Goal: Contribute content: Contribute content

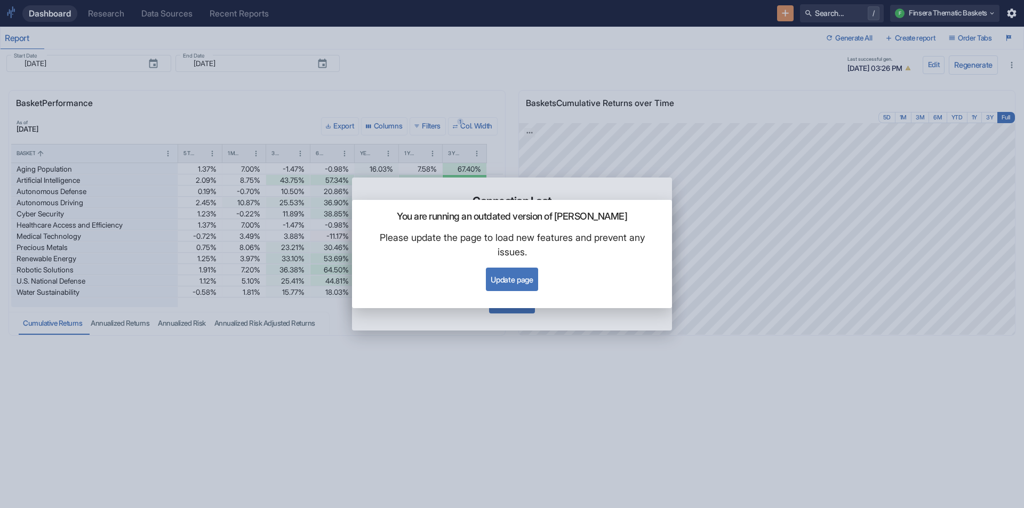
click at [500, 276] on button "Update page" at bounding box center [512, 279] width 52 height 23
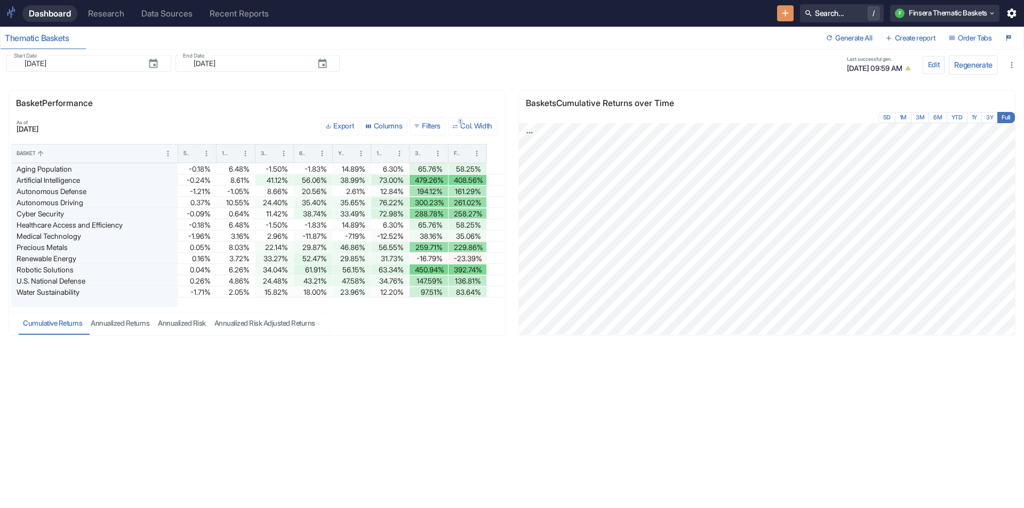
click at [110, 14] on div "Research" at bounding box center [106, 14] width 36 height 10
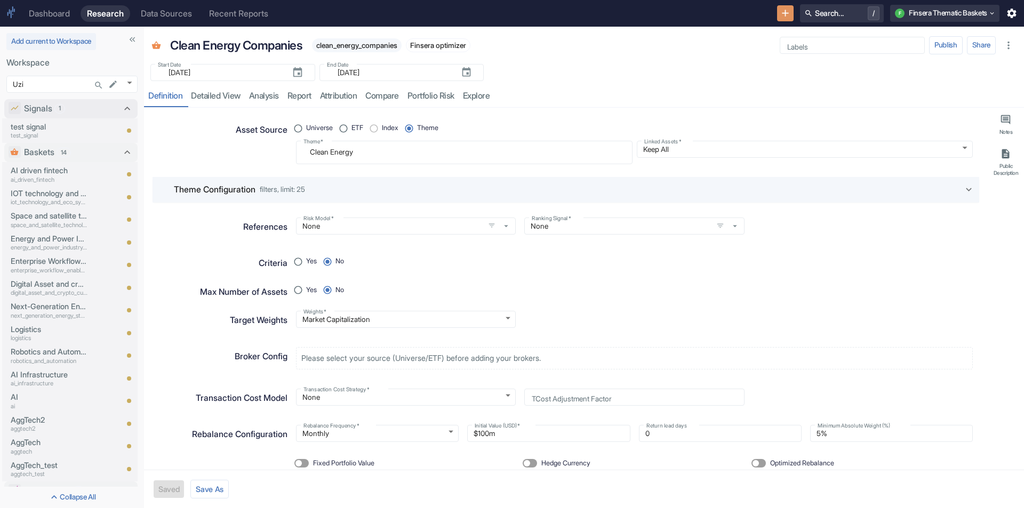
click at [122, 106] on icon at bounding box center [128, 109] width 12 height 12
click at [122, 104] on icon at bounding box center [128, 110] width 12 height 12
type textarea "x"
click at [66, 84] on body "Dashboard Research Data Sources Recent Reports Search... / F Finsera Thematic B…" at bounding box center [512, 254] width 1024 height 508
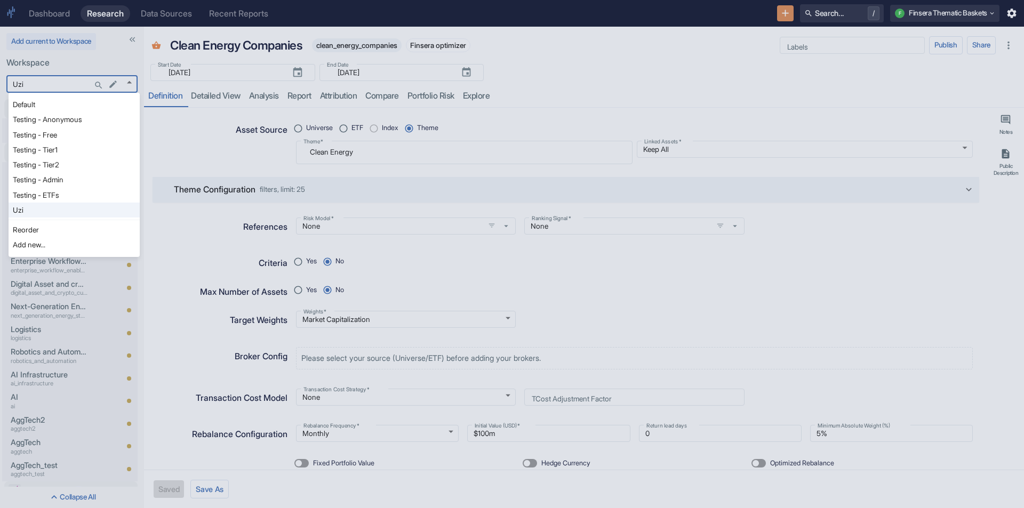
click at [60, 108] on li "Default" at bounding box center [74, 104] width 131 height 15
type input "1121"
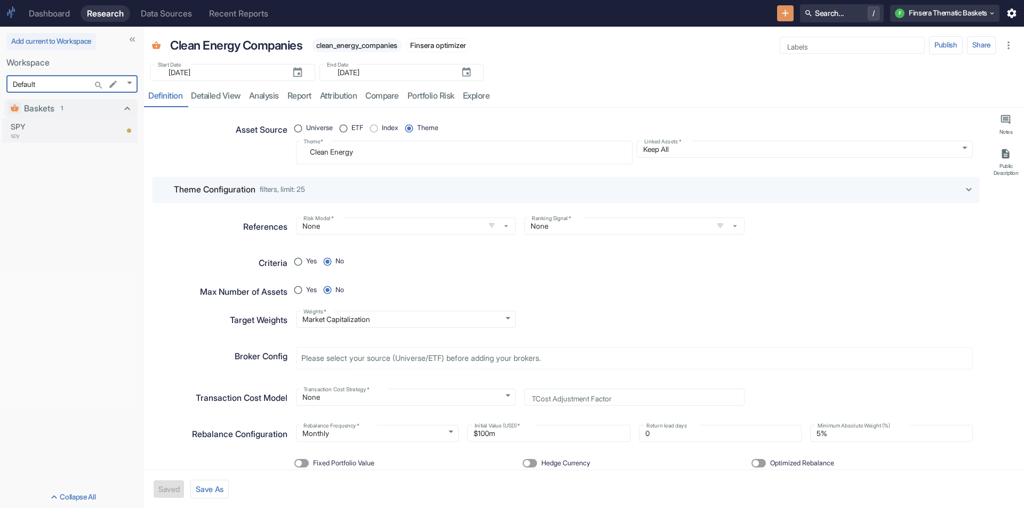
type textarea "x"
click at [96, 85] on icon "Search..." at bounding box center [99, 85] width 10 height 10
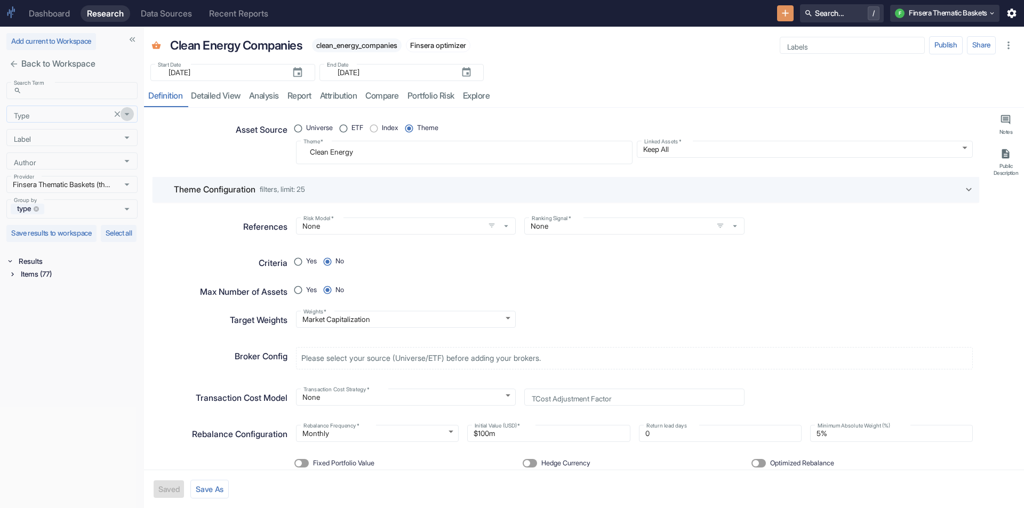
click at [125, 117] on icon "Open" at bounding box center [127, 114] width 12 height 12
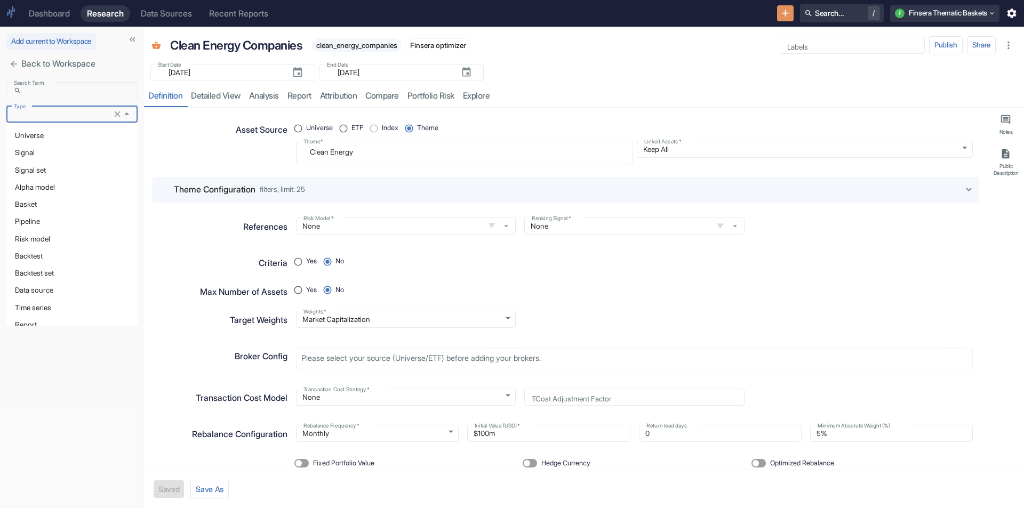
click at [72, 154] on li "Signal" at bounding box center [71, 152] width 131 height 17
type input "Signal"
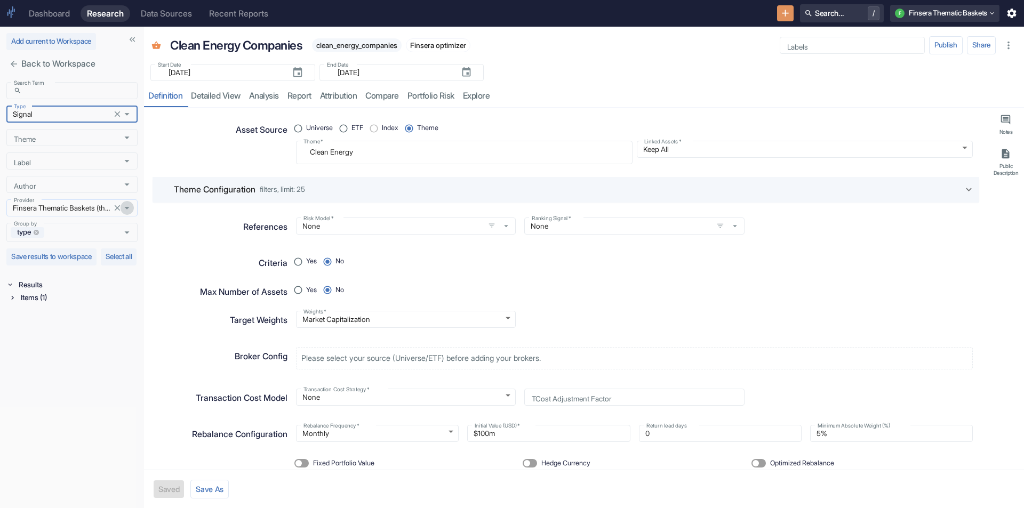
click at [129, 207] on icon "Open" at bounding box center [127, 208] width 12 height 12
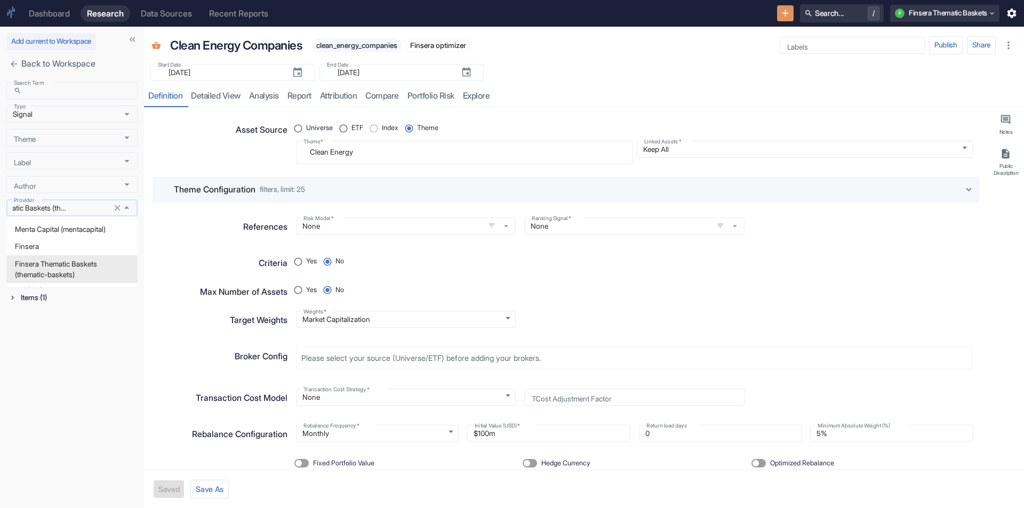
click at [118, 210] on icon "Clear" at bounding box center [117, 208] width 10 height 10
click at [93, 323] on div "Search Term ​ Search Term Type Signal Type Theme Theme Label Label Author Autho…" at bounding box center [72, 293] width 144 height 430
click at [16, 301] on icon at bounding box center [12, 297] width 7 height 7
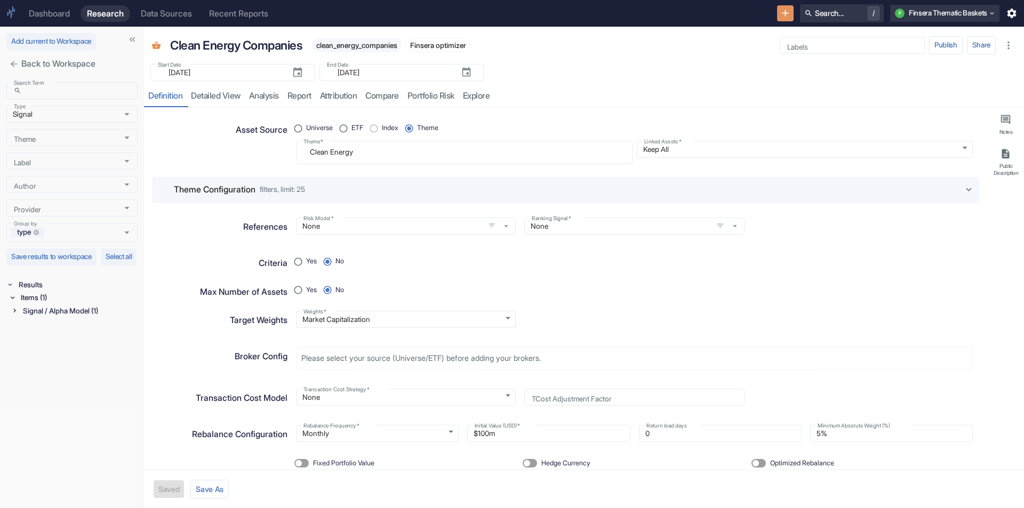
click at [37, 317] on div "Signal / Alpha Model (1)" at bounding box center [79, 310] width 117 height 13
click at [14, 312] on icon at bounding box center [15, 311] width 4 height 2
click at [17, 314] on icon at bounding box center [14, 310] width 7 height 7
click at [39, 332] on p "test signal" at bounding box center [72, 326] width 87 height 12
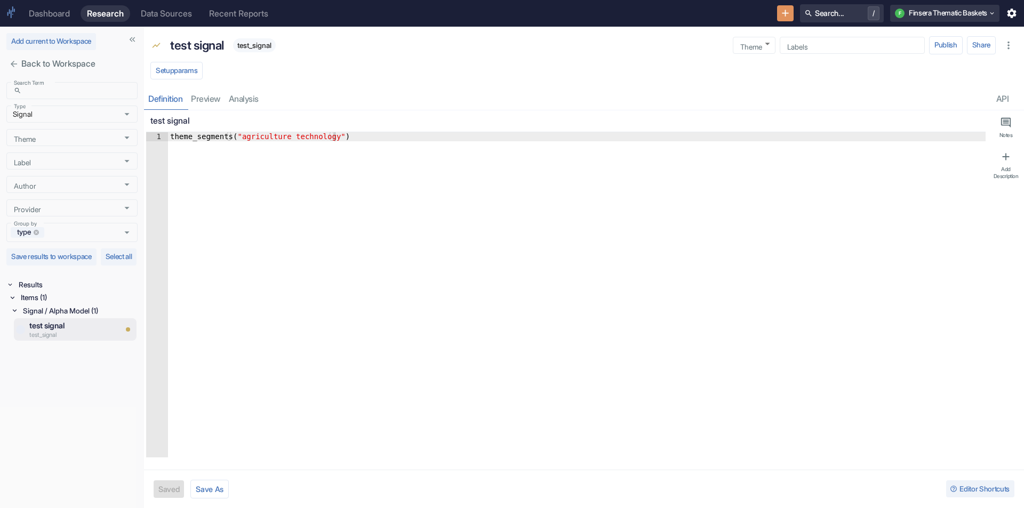
type textarea "x"
type textarea "theme_segments("agriculture technology")"
click at [284, 140] on div "theme_segments ( "agriculture technology" )" at bounding box center [576, 303] width 817 height 343
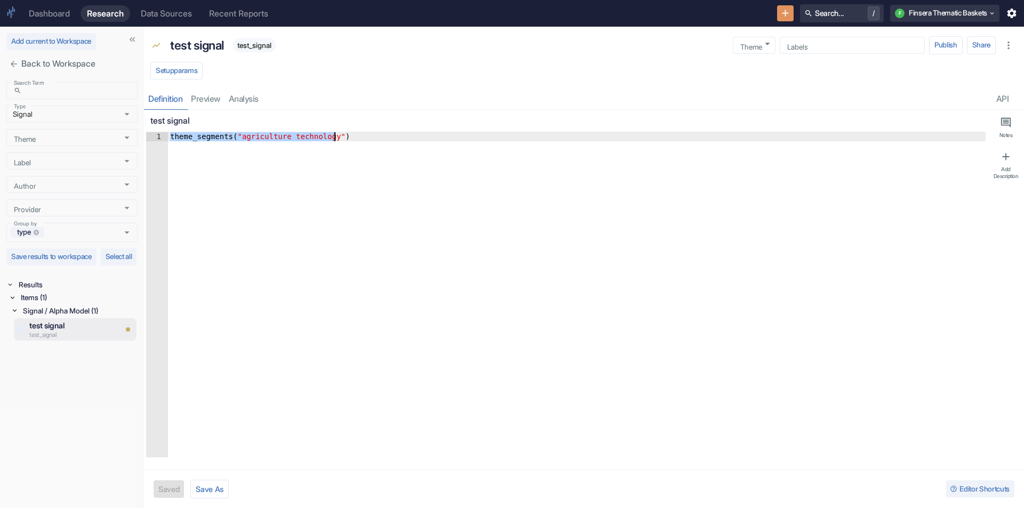
paste textarea "Cursor at row 1"
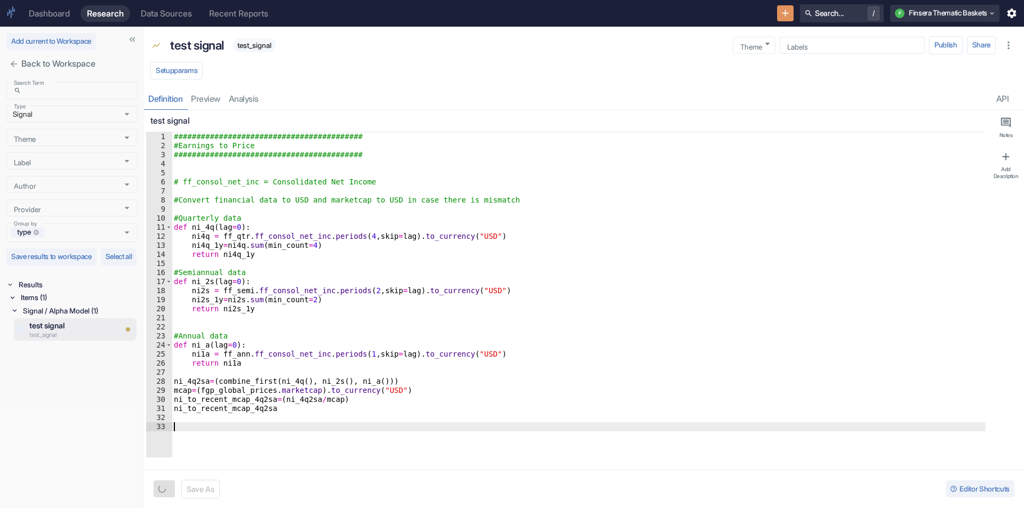
type textarea "x"
click at [197, 492] on button "Save As" at bounding box center [206, 489] width 38 height 19
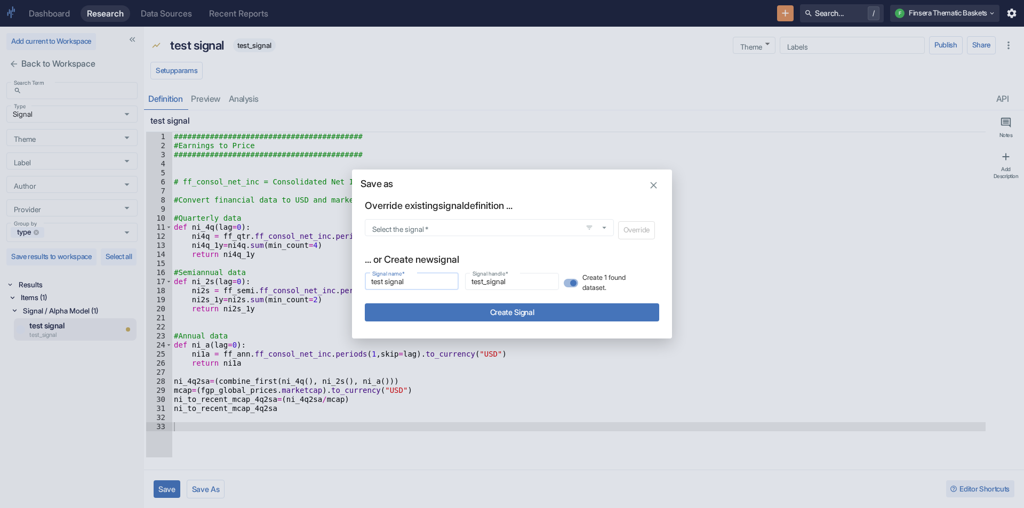
click at [418, 277] on input "test signal" at bounding box center [412, 281] width 94 height 13
click at [405, 283] on input "test signal" at bounding box center [412, 281] width 94 height 13
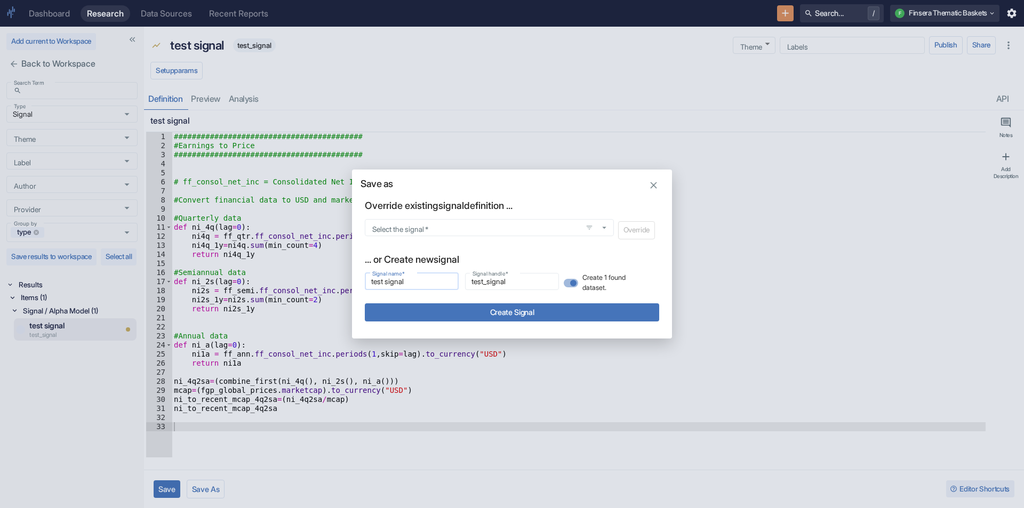
click at [405, 283] on input "test signal" at bounding box center [412, 281] width 94 height 13
paste input "Earnings to Price"
type input "Earnings to Price"
type input "earnings_to_price"
type input "Earnings to Price"
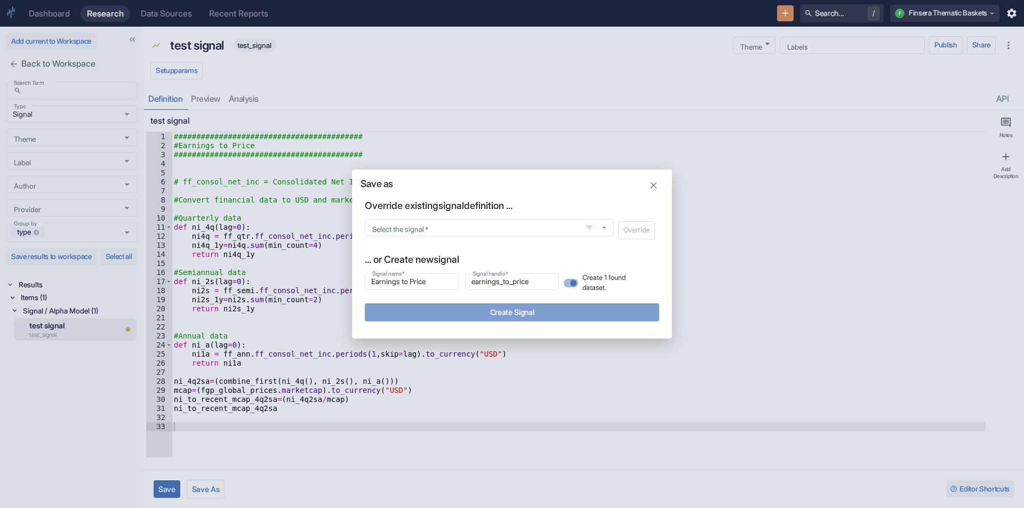
click at [427, 315] on button "Create Signal" at bounding box center [512, 312] width 294 height 18
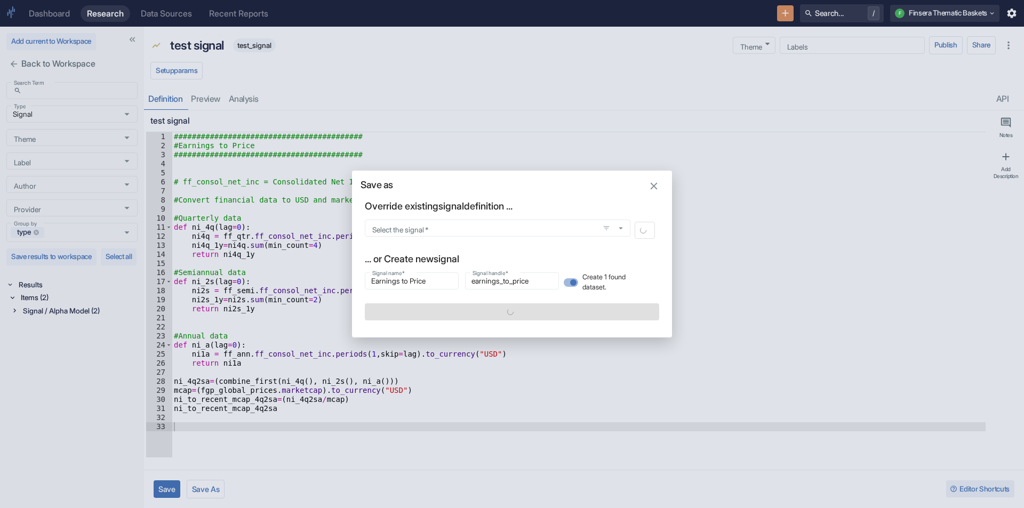
type textarea "x"
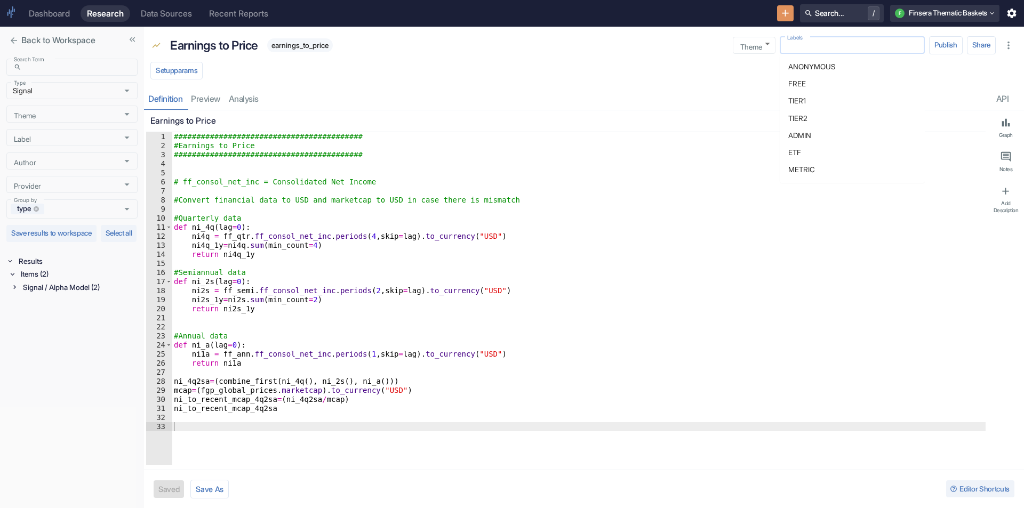
click at [829, 41] on input "Labels" at bounding box center [851, 46] width 137 height 10
click at [810, 173] on li "METRIC" at bounding box center [851, 169] width 145 height 17
click at [74, 413] on div "Search Term ​ Search Term Type Signal Type Theme Theme Label Label Author Autho…" at bounding box center [72, 281] width 144 height 454
click at [10, 39] on icon "close" at bounding box center [14, 41] width 10 height 10
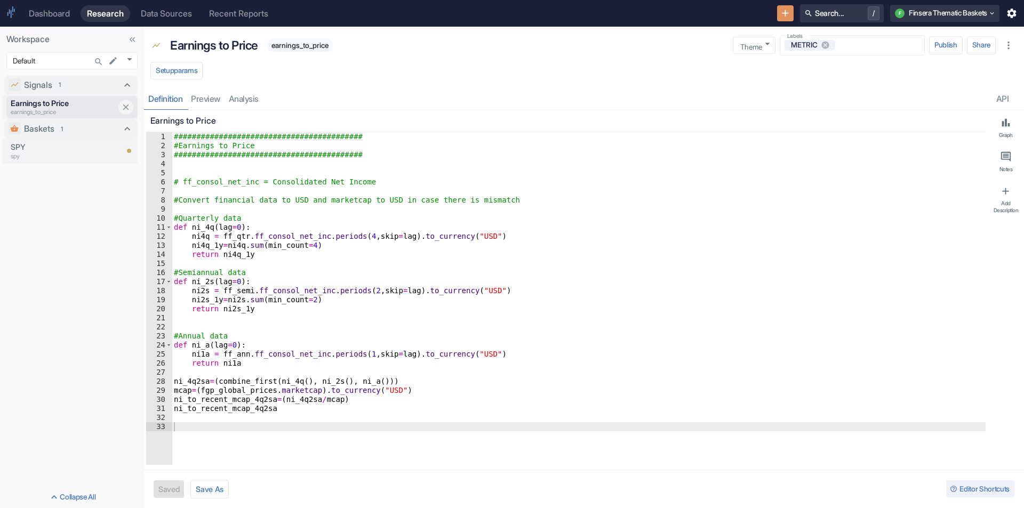
click at [72, 109] on p "earnings_to_price" at bounding box center [64, 112] width 107 height 9
type textarea "x"
click at [779, 15] on icon "New Resource" at bounding box center [785, 13] width 12 height 12
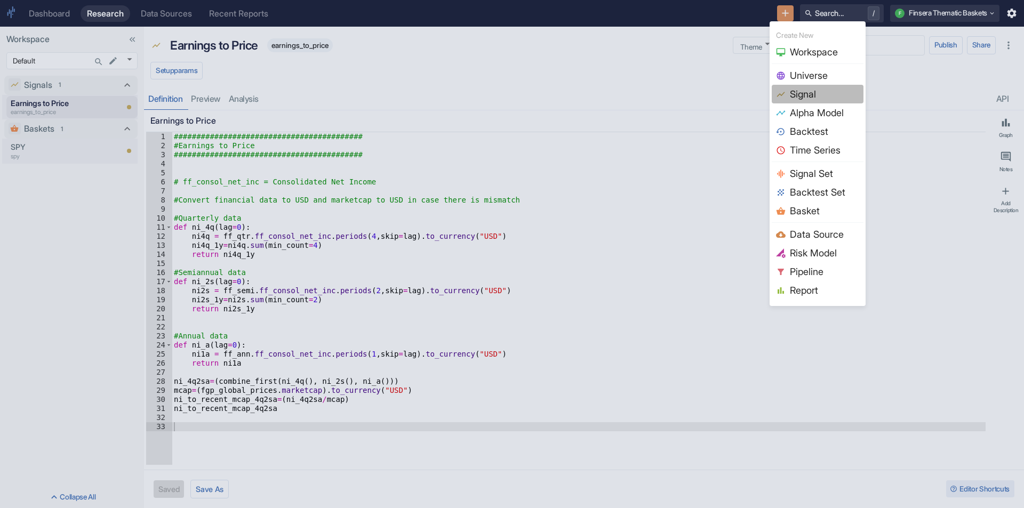
click at [798, 90] on span "Signal" at bounding box center [823, 94] width 69 height 14
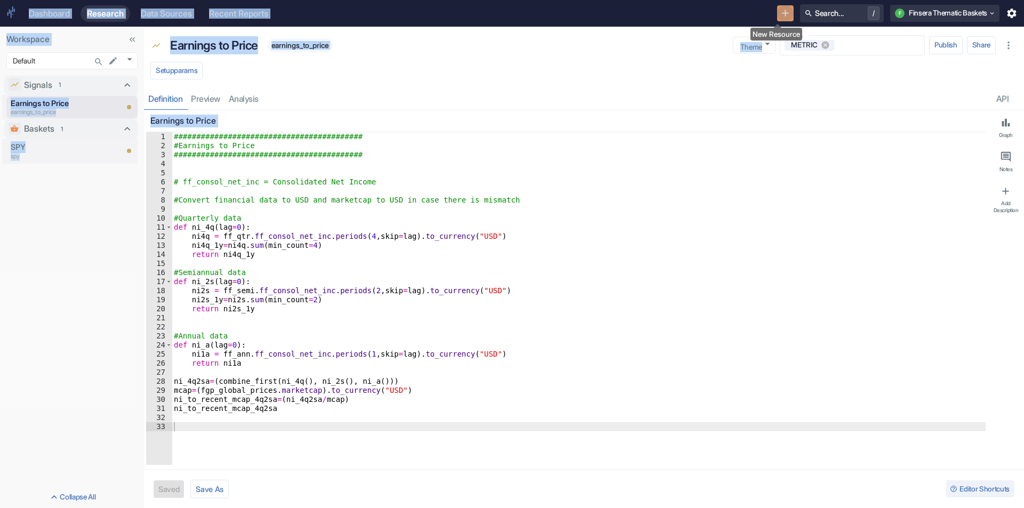
click at [777, 13] on button "New Resource" at bounding box center [785, 13] width 17 height 17
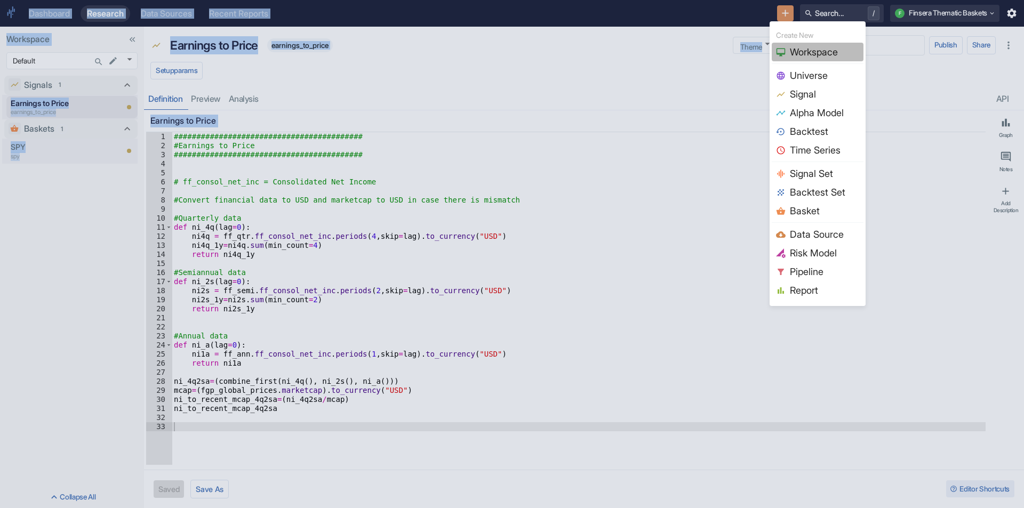
click at [782, 48] on icon at bounding box center [781, 52] width 10 height 10
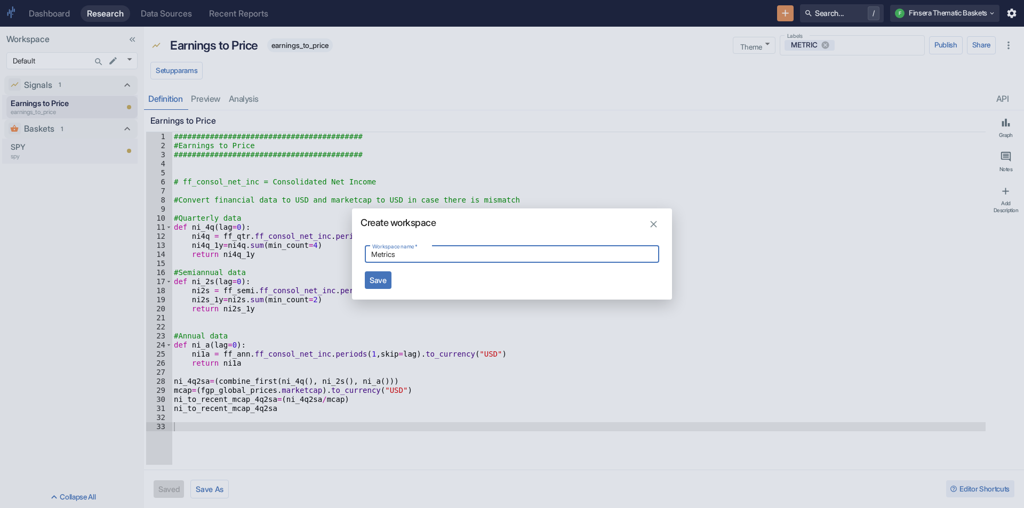
type input "Metrics"
click at [372, 288] on button "Save" at bounding box center [378, 280] width 27 height 18
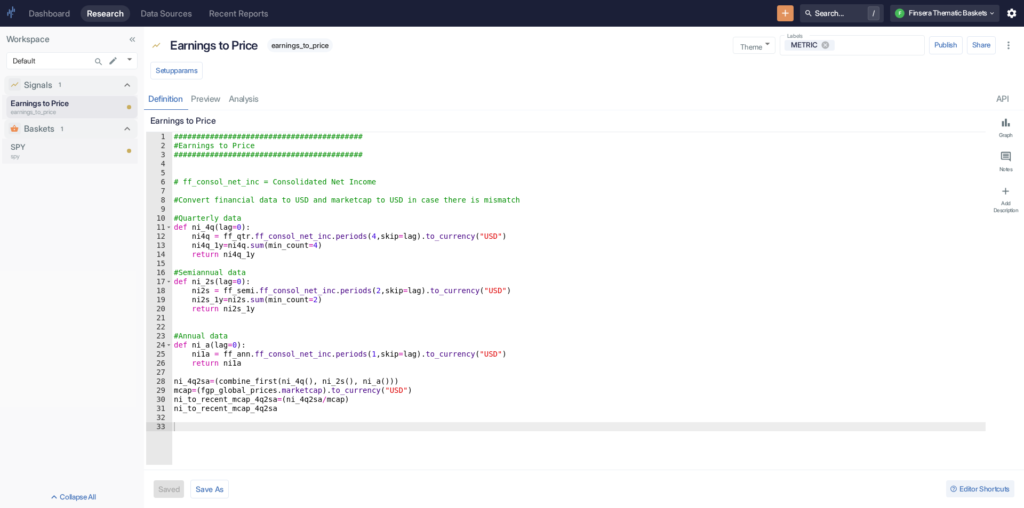
type textarea "x"
type input "1155"
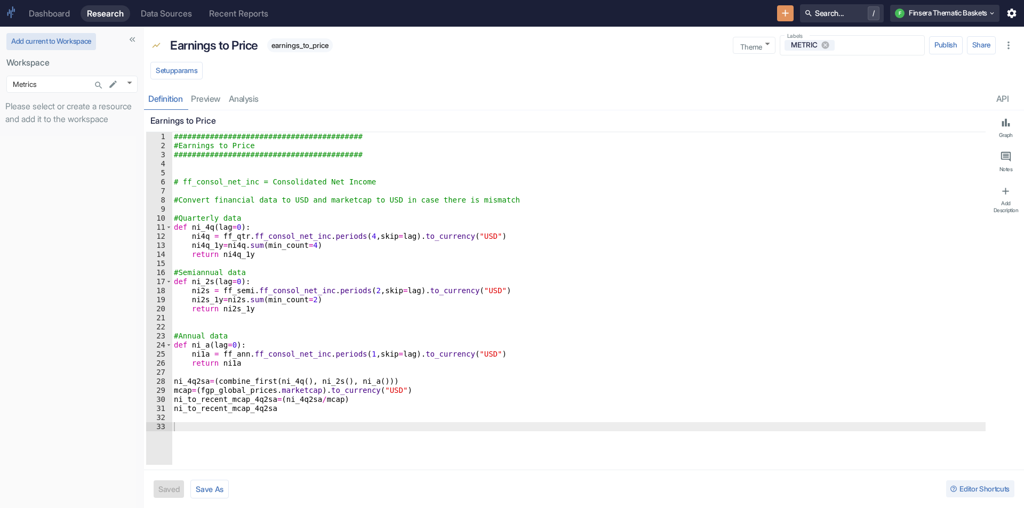
click at [48, 38] on button "Add current to Workspace" at bounding box center [51, 41] width 90 height 17
type textarea "x"
type textarea "#Quarterly data"
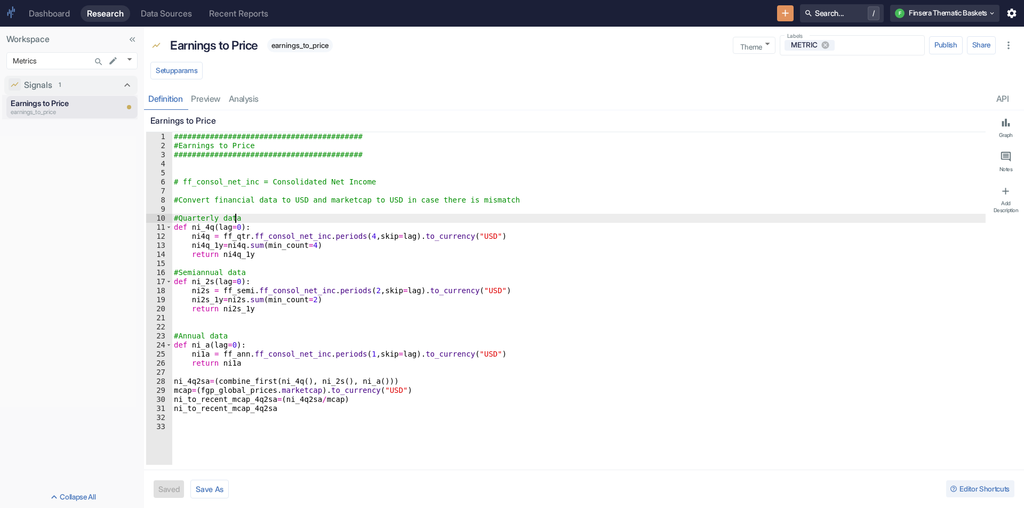
click at [307, 219] on div "########################################## #Earnings to Price #################…" at bounding box center [578, 307] width 813 height 351
type textarea "x"
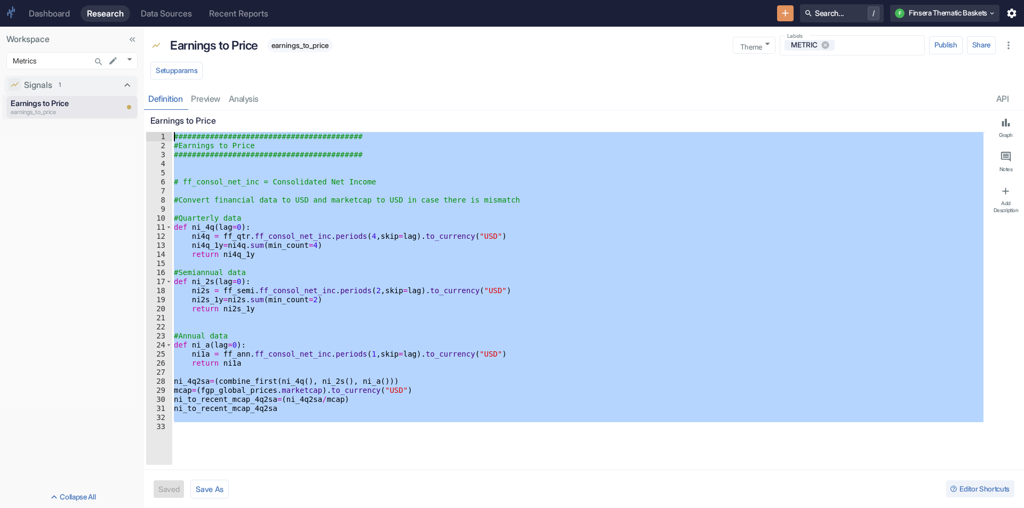
drag, startPoint x: 363, startPoint y: 424, endPoint x: 183, endPoint y: 115, distance: 357.9
click at [182, 115] on div "Earnings to Price #Quarterly data 1 2 3 4 5 6 7 8 9 10 11 12 13 14 15 16 17 18 …" at bounding box center [565, 287] width 839 height 355
paste textarea "(fp_total_returns_[DOMAIN_NAME]_day_[DOMAIN_NAME](months(11),lag=months(1)) /10…"
type textarea "(fp_total_returns_[DOMAIN_NAME]_day_[DOMAIN_NAME](months(11),lag=months(1)) /10…"
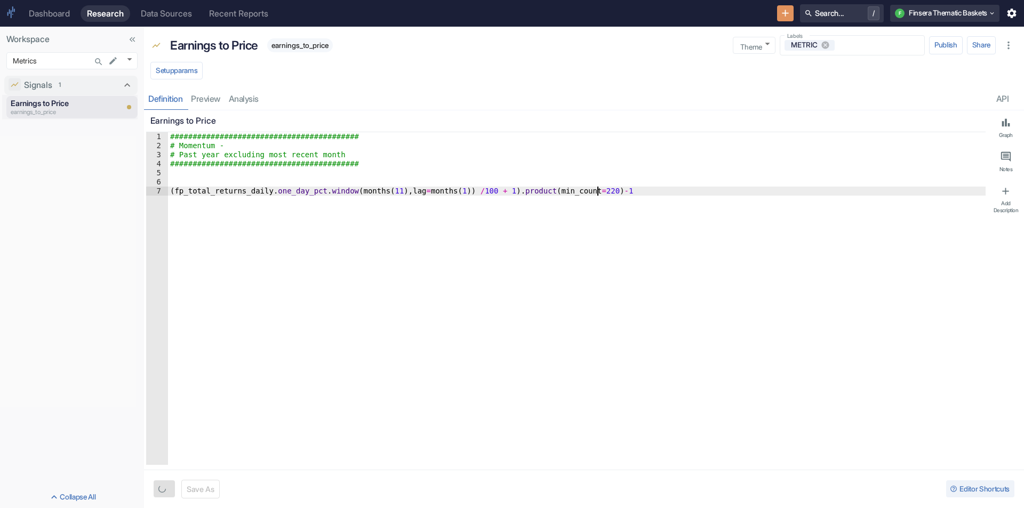
type textarea "x"
click at [196, 43] on p "Earnings to Price" at bounding box center [214, 45] width 88 height 18
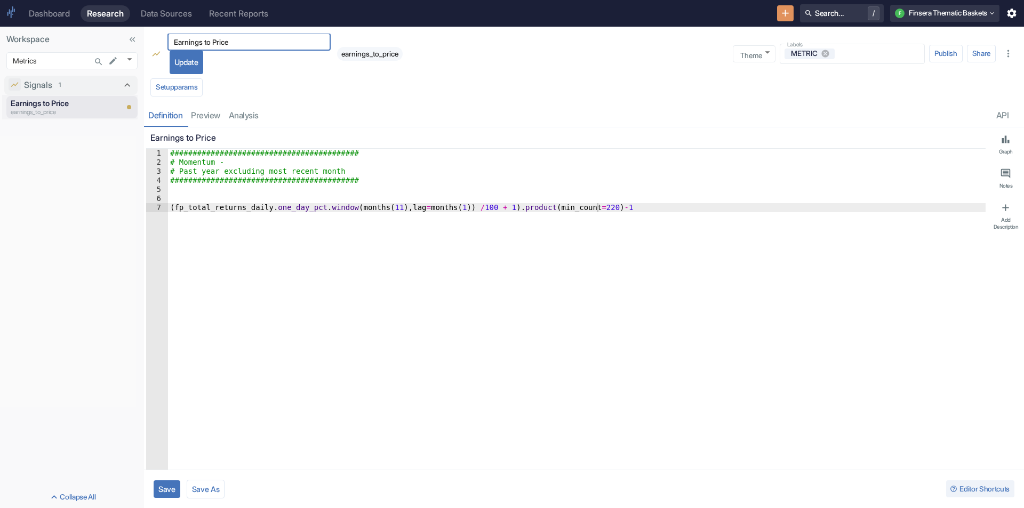
click at [196, 43] on input "Earnings to Price" at bounding box center [248, 42] width 163 height 13
type input "Momentum"
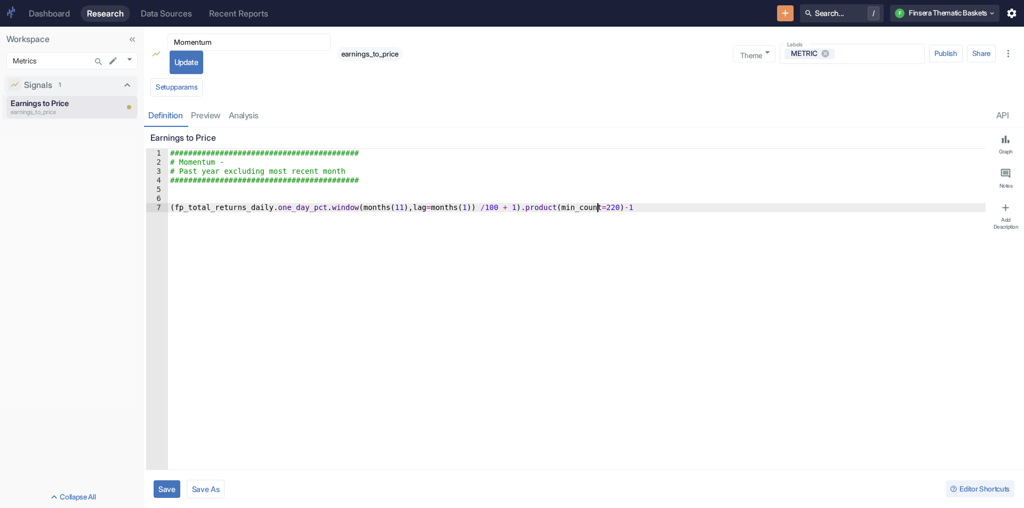
click at [222, 421] on div "########################################## # Momentum - # Past year excluding m…" at bounding box center [576, 324] width 817 height 351
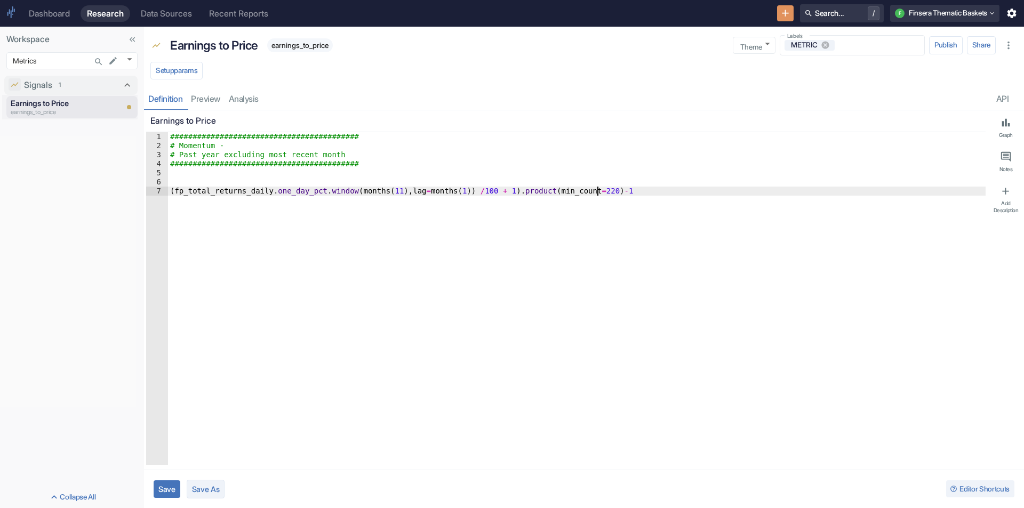
click at [197, 491] on button "Save As" at bounding box center [206, 489] width 38 height 19
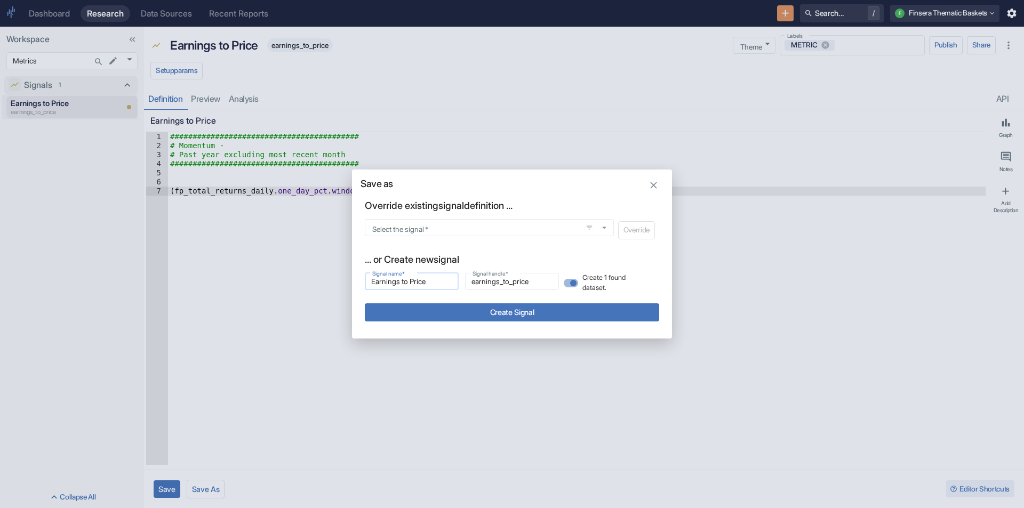
click at [434, 281] on input "Earnings to Price" at bounding box center [412, 281] width 94 height 13
type input "Momentum"
type input "momentum"
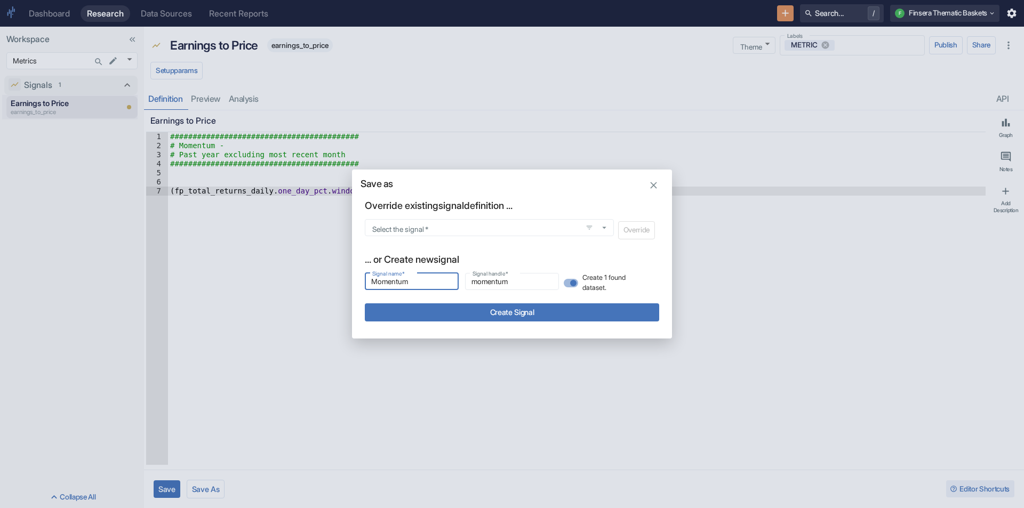
type input "Momentum"
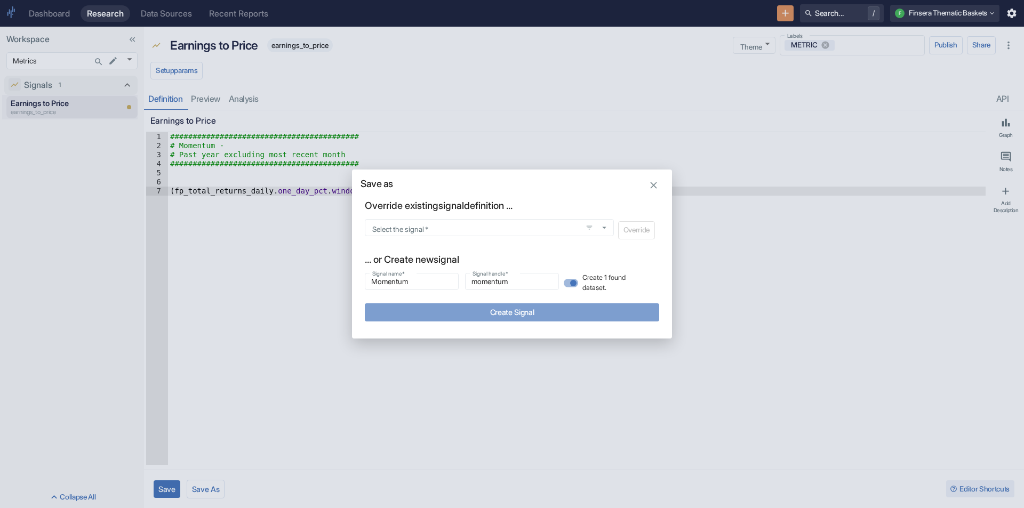
click at [455, 317] on button "Create Signal" at bounding box center [512, 312] width 294 height 18
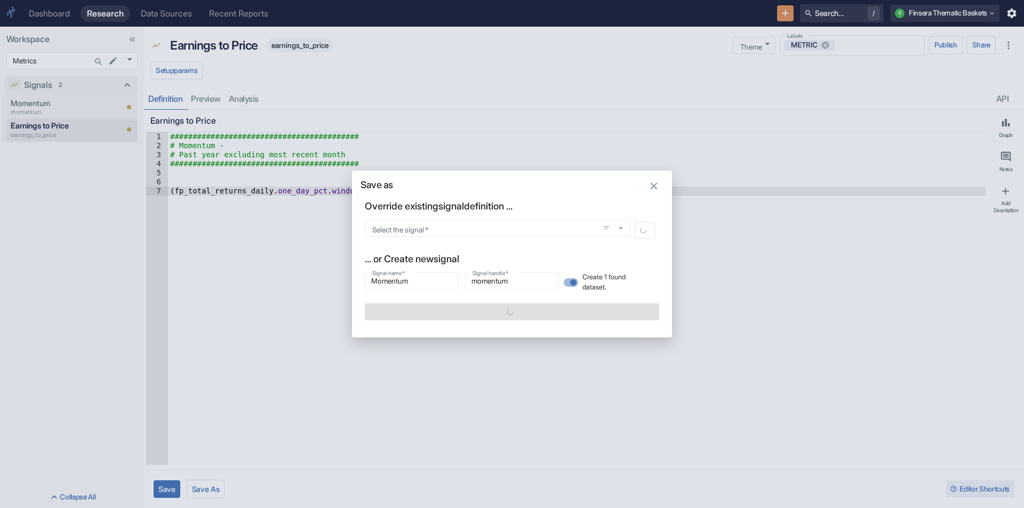
type textarea "x"
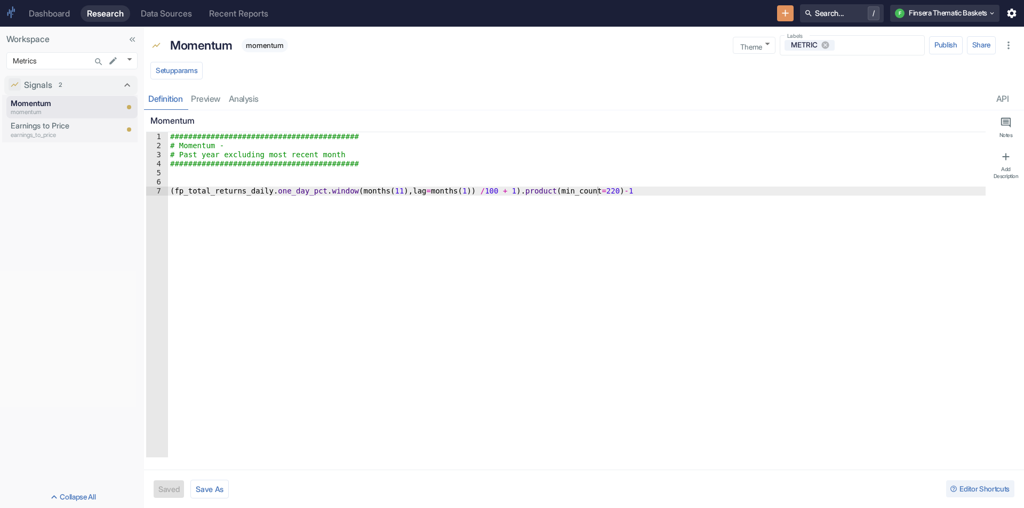
type textarea "x"
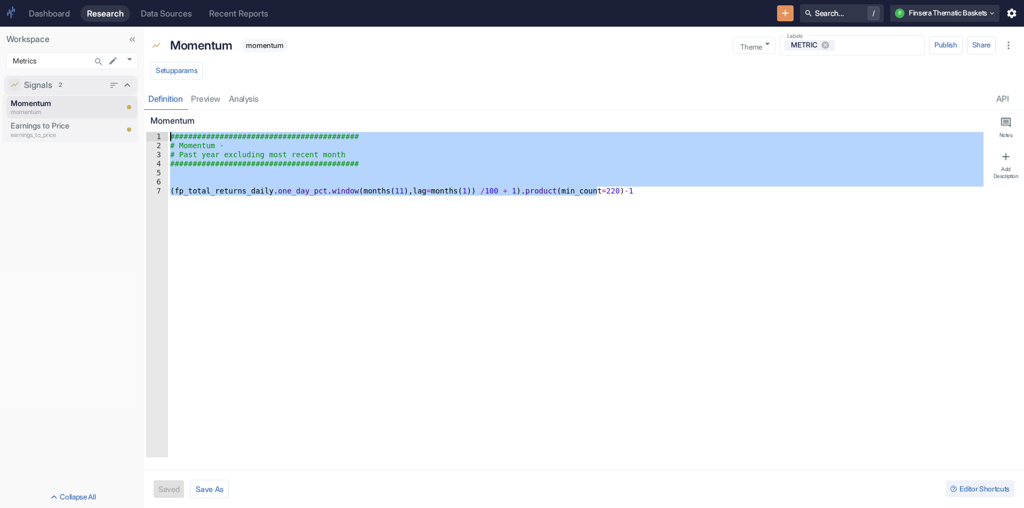
drag, startPoint x: 257, startPoint y: 321, endPoint x: 135, endPoint y: 82, distance: 268.2
click at [135, 82] on div "Workspace Metrics 1155 ​ Signals 2 Momentum momentum Earnings to Price earnings…" at bounding box center [512, 267] width 1024 height 481
type textarea "########################################## # Momentum -"
paste textarea "Cursor at row 1"
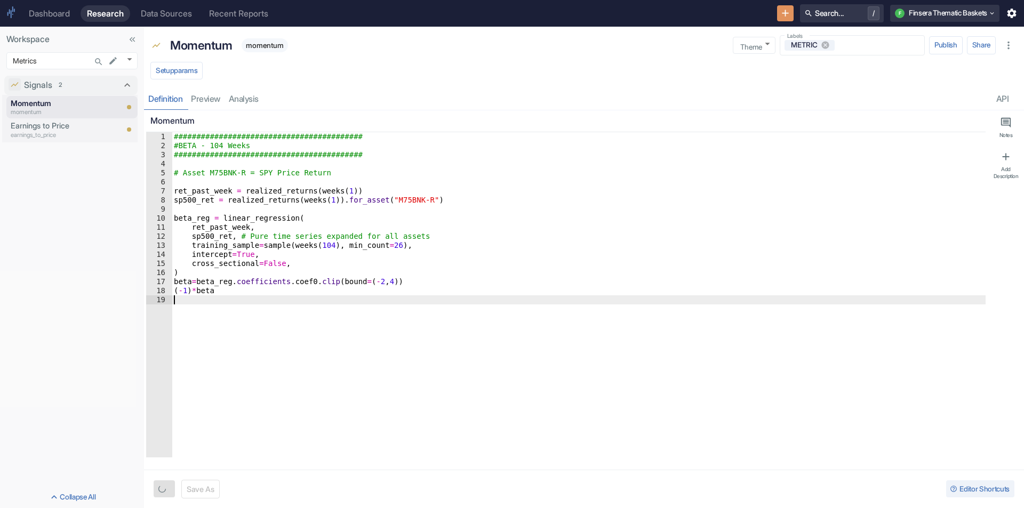
type textarea "x"
click at [207, 492] on button "Save As" at bounding box center [206, 489] width 38 height 19
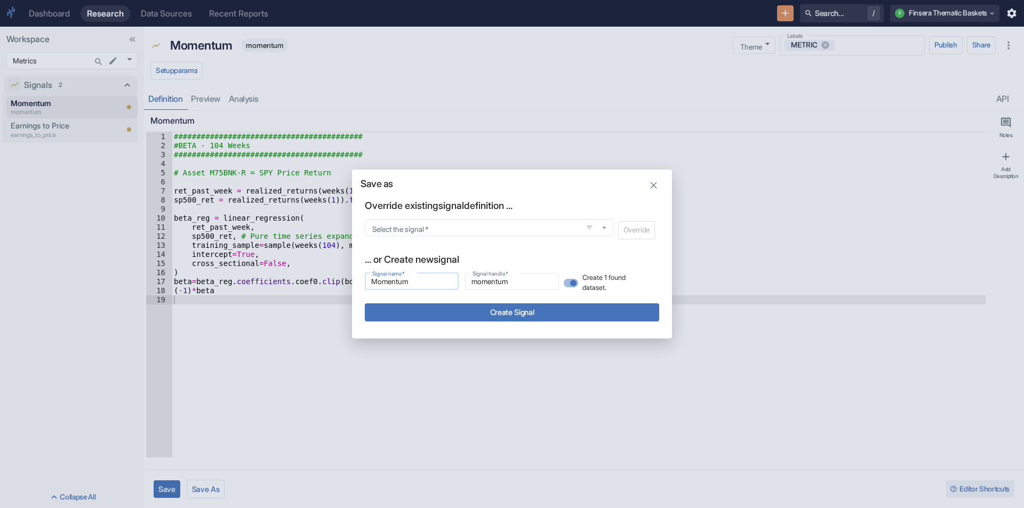
click at [426, 285] on input "Momentum" at bounding box center [412, 281] width 94 height 13
click at [424, 283] on input "Momentum" at bounding box center [412, 281] width 94 height 13
type input "########################################## #BETA - 104 Weeks ##################…"
type input "_beta_104_weeks_asset_m75bnk_r_spy_price_return_ret_past_week_realized_returns_…"
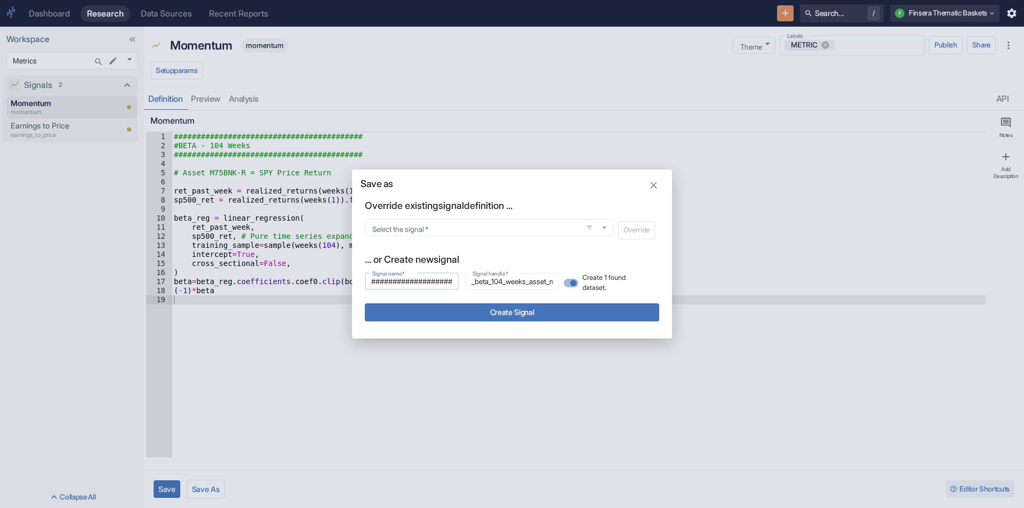
scroll to position [0, 1790]
click at [431, 284] on input "########################################## #BETA - 104 Weeks ##################…" at bounding box center [412, 281] width 94 height 13
type input "Momentum"
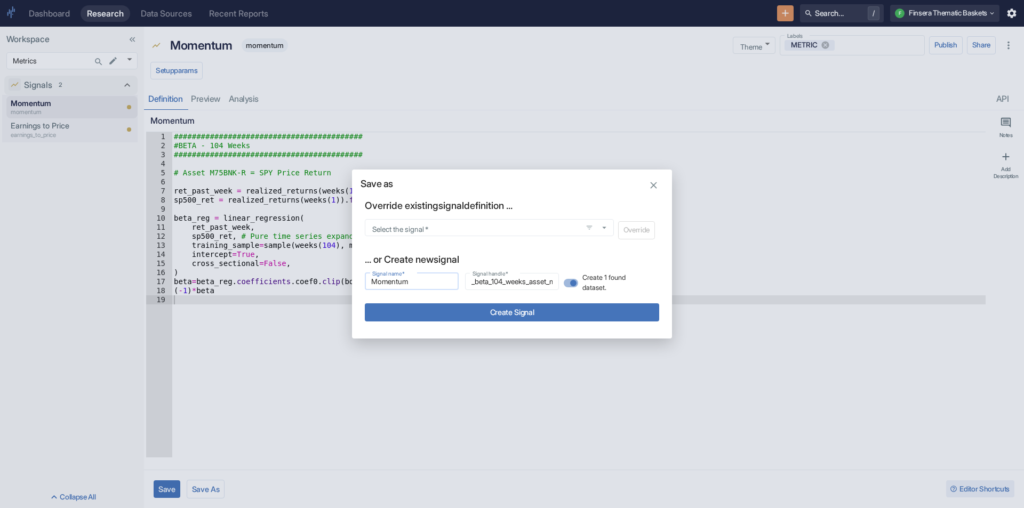
type input "momentum"
click at [396, 281] on input "Momentum" at bounding box center [412, 281] width 94 height 13
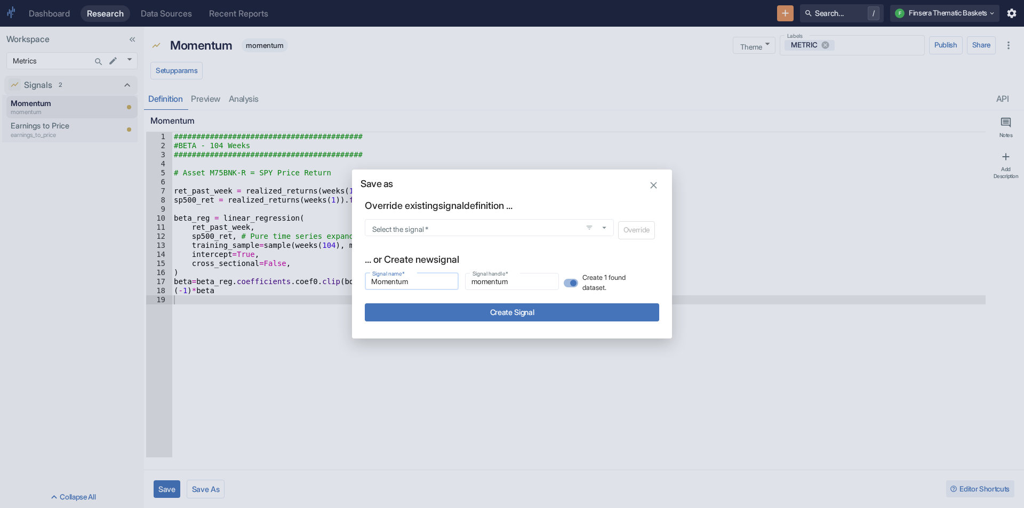
paste input "Low Beta"
type input "Low Beta"
type input "low_beta"
type input "Low Beta"
click at [436, 315] on button "Create Signal" at bounding box center [512, 312] width 294 height 18
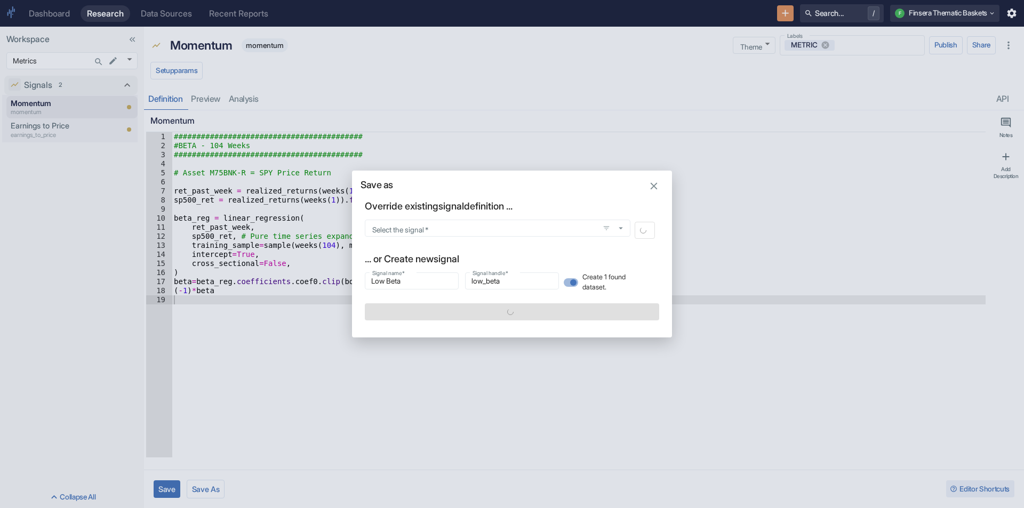
type textarea "x"
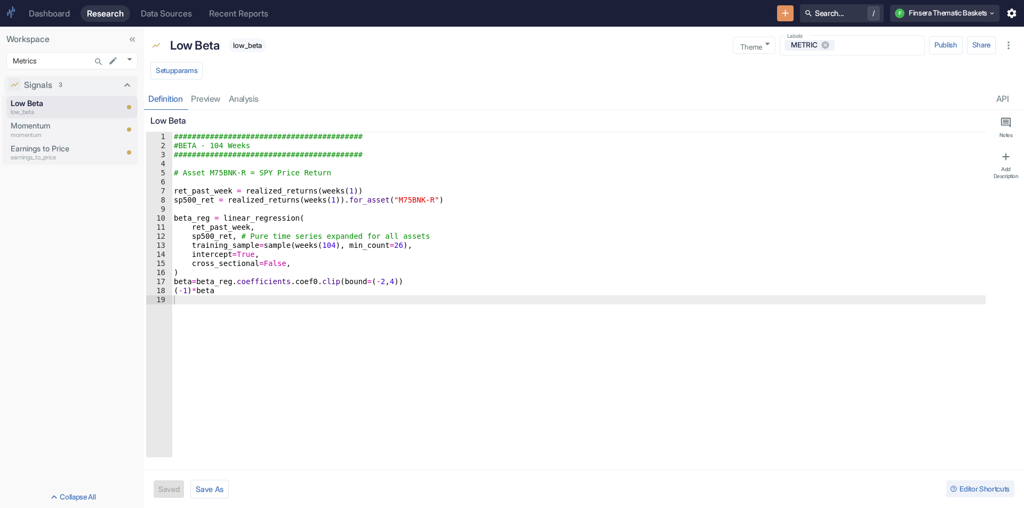
type textarea "x"
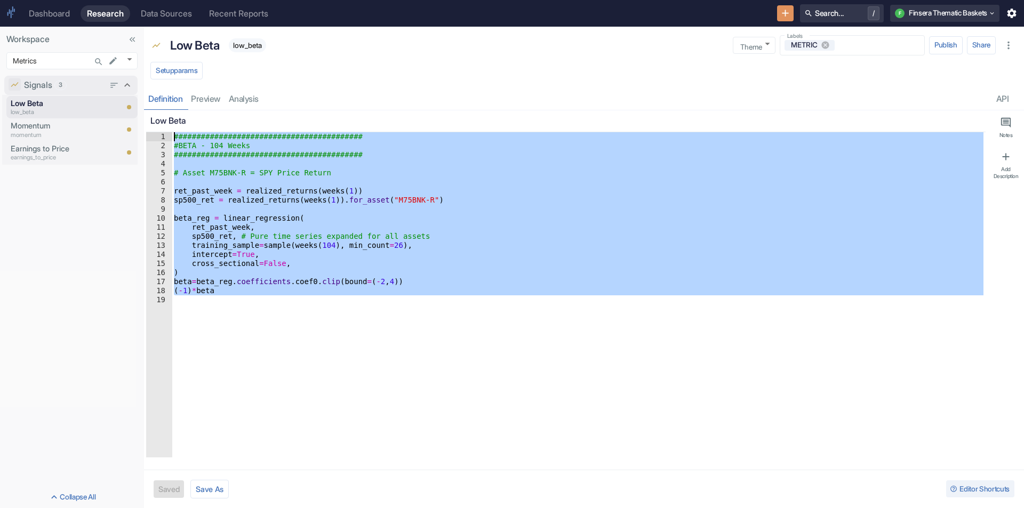
drag, startPoint x: 253, startPoint y: 324, endPoint x: 116, endPoint y: 84, distance: 276.5
click at [115, 86] on div "Workspace Metrics 1155 ​ Signals 3 Low Beta low_beta Momentum momentum Earnings…" at bounding box center [512, 267] width 1024 height 481
type textarea "########################################## #BETA - 104 Weeks"
paste textarea "Cursor at row 1"
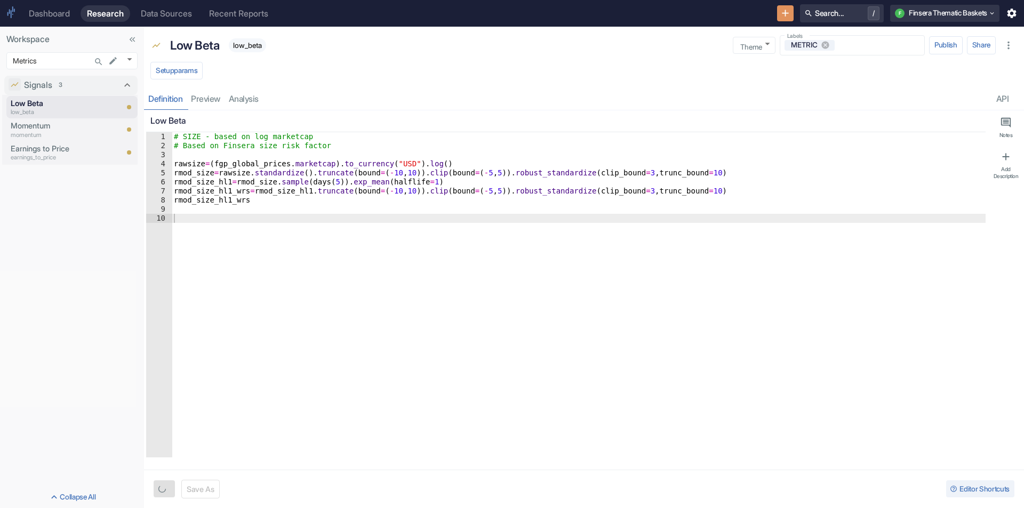
type textarea "x"
click at [214, 484] on button "Save As" at bounding box center [206, 489] width 38 height 19
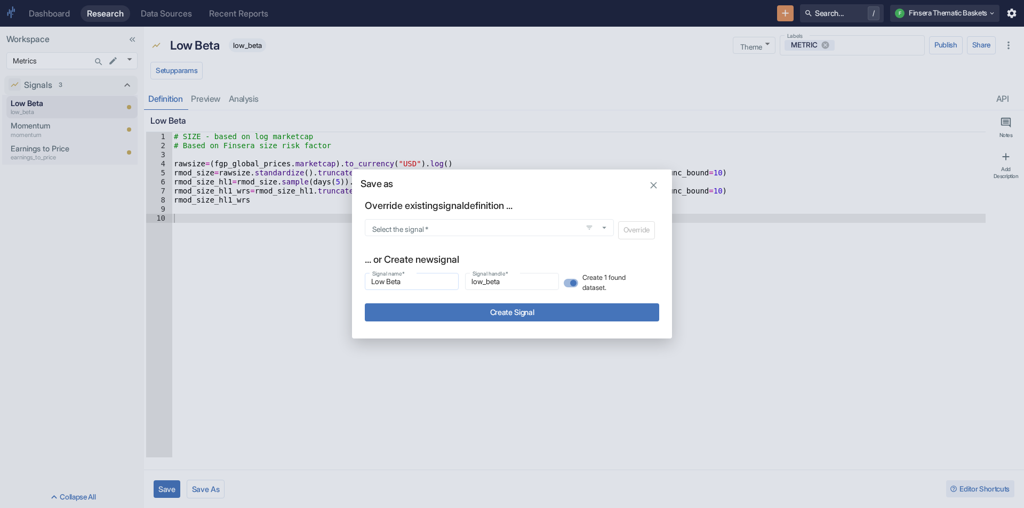
click at [411, 288] on div "Low Beta Signal name   *" at bounding box center [412, 281] width 94 height 17
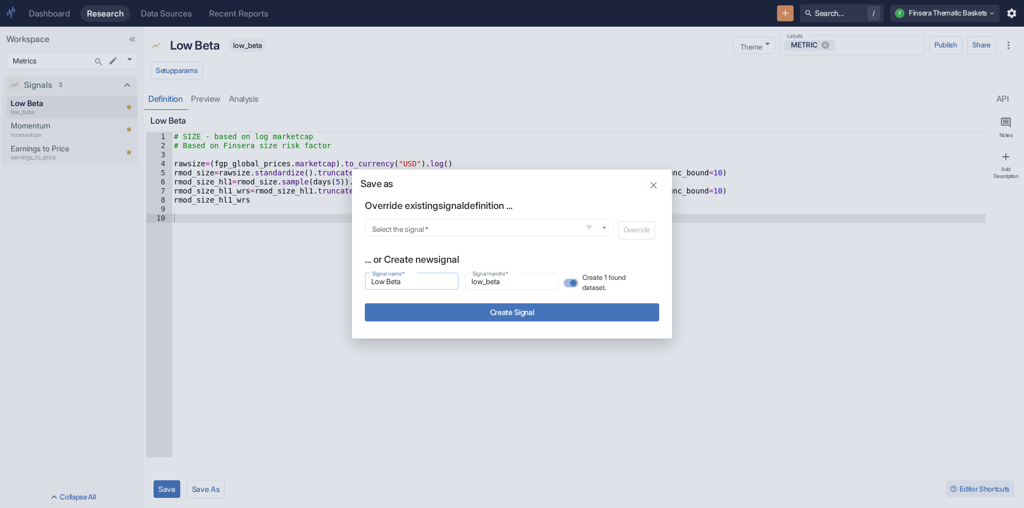
click at [411, 288] on div "Low Beta Signal name   *" at bounding box center [412, 281] width 94 height 17
drag, startPoint x: 409, startPoint y: 284, endPoint x: 321, endPoint y: 275, distance: 88.5
click at [325, 273] on div "Save as Override existing signal definition ... Select the signal   * Select th…" at bounding box center [512, 254] width 1024 height 508
paste input "Size"
type input "Size"
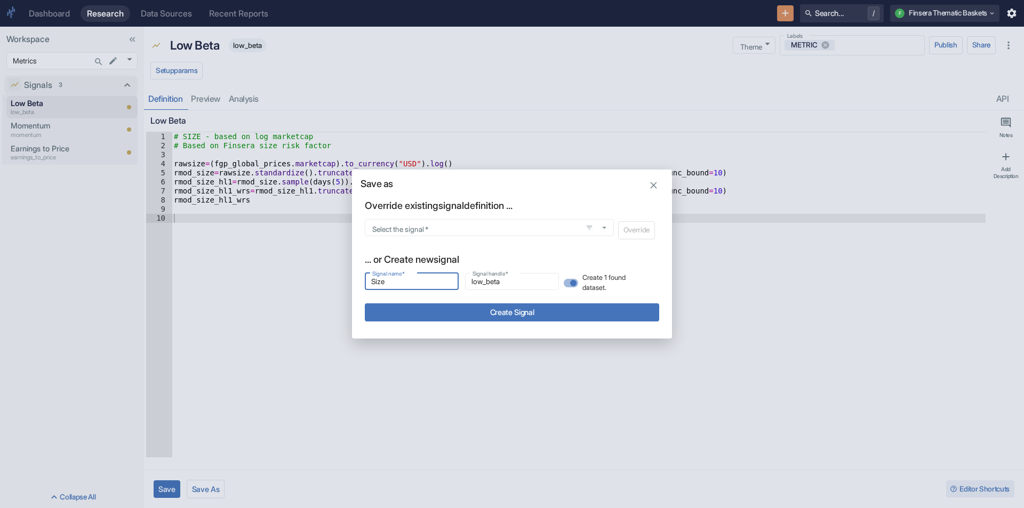
type input "size"
type input "Size"
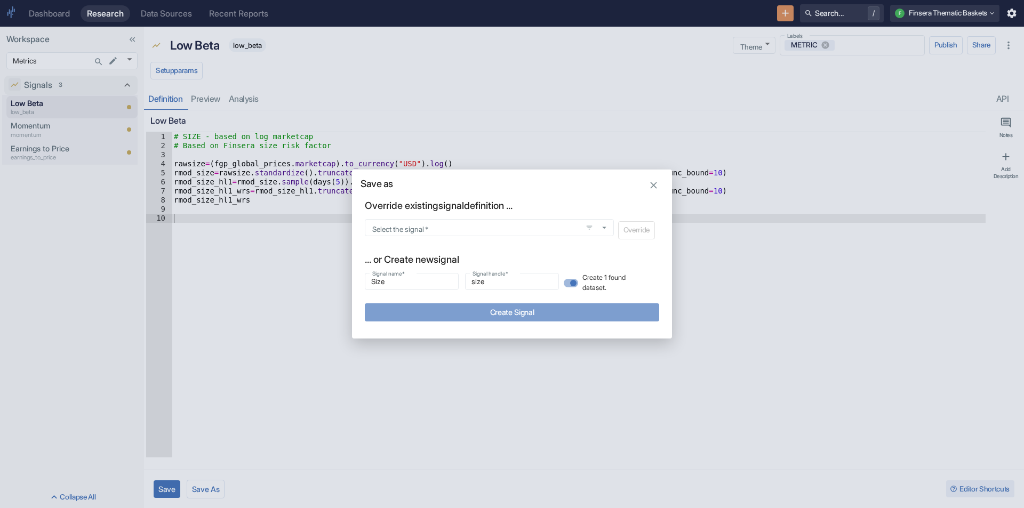
click at [478, 310] on button "Create Signal" at bounding box center [512, 312] width 294 height 18
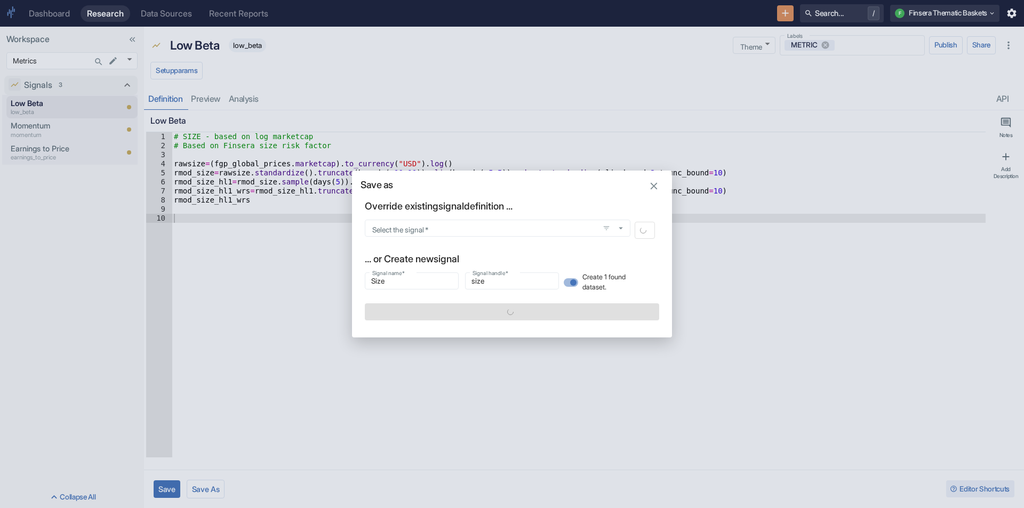
type textarea "x"
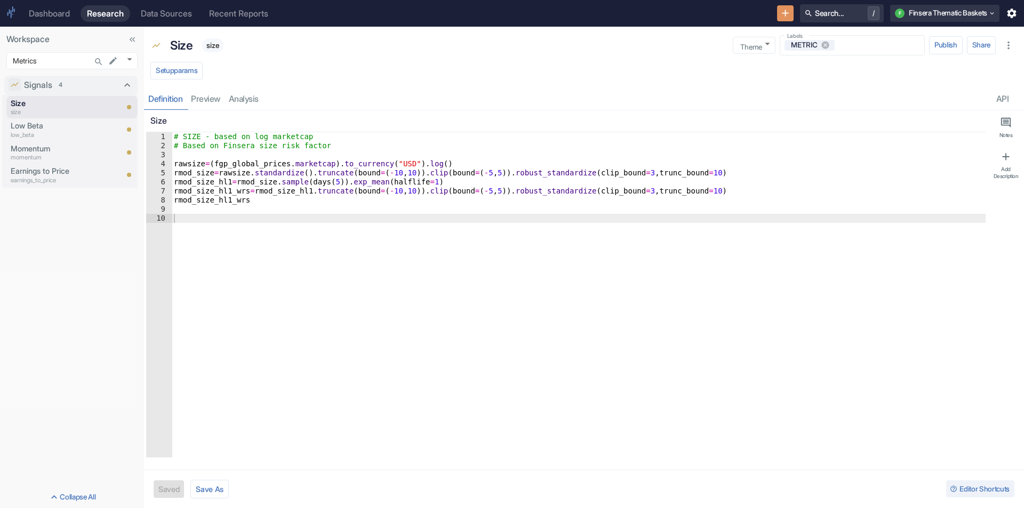
type textarea "x"
click at [50, 128] on p "Low Beta" at bounding box center [64, 126] width 107 height 12
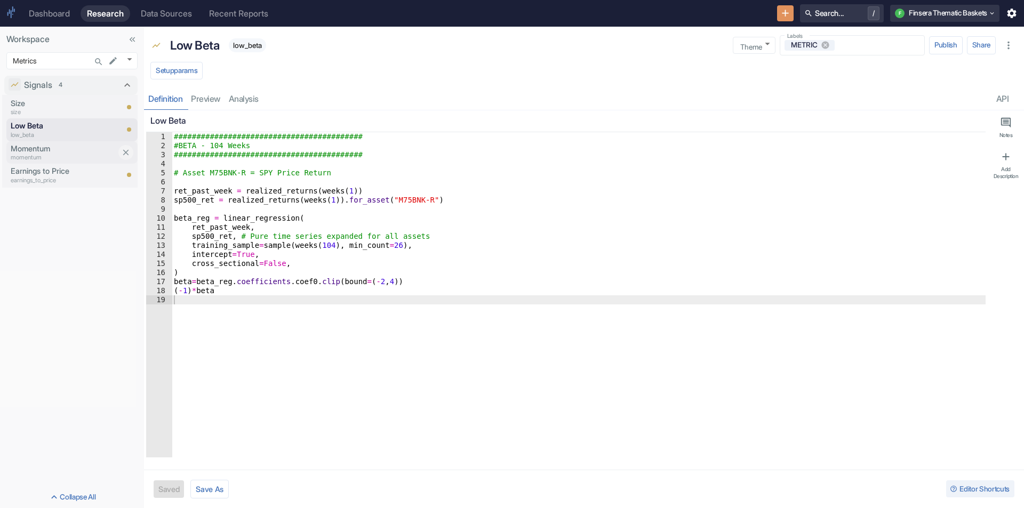
click at [47, 147] on p "Momentum" at bounding box center [64, 149] width 107 height 12
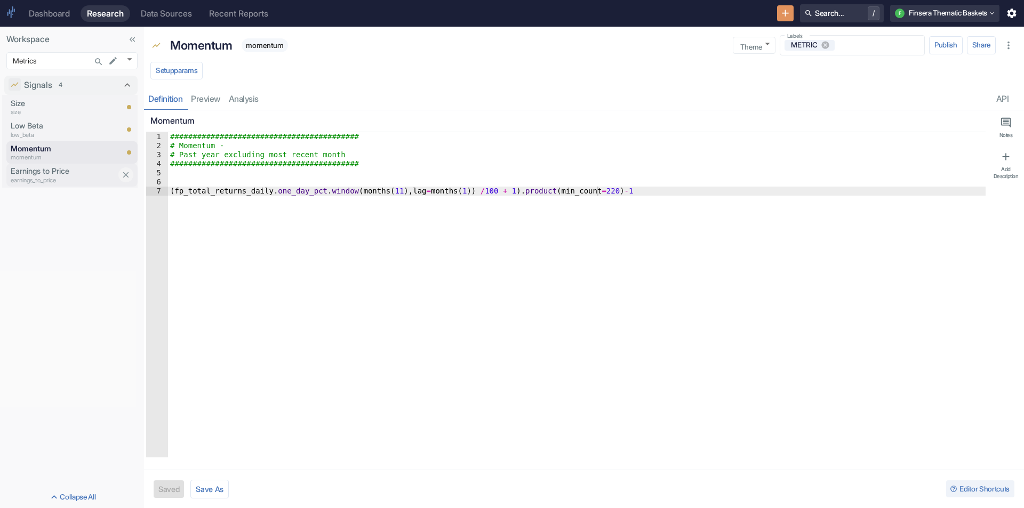
click at [46, 176] on p "earnings_to_price" at bounding box center [64, 180] width 107 height 9
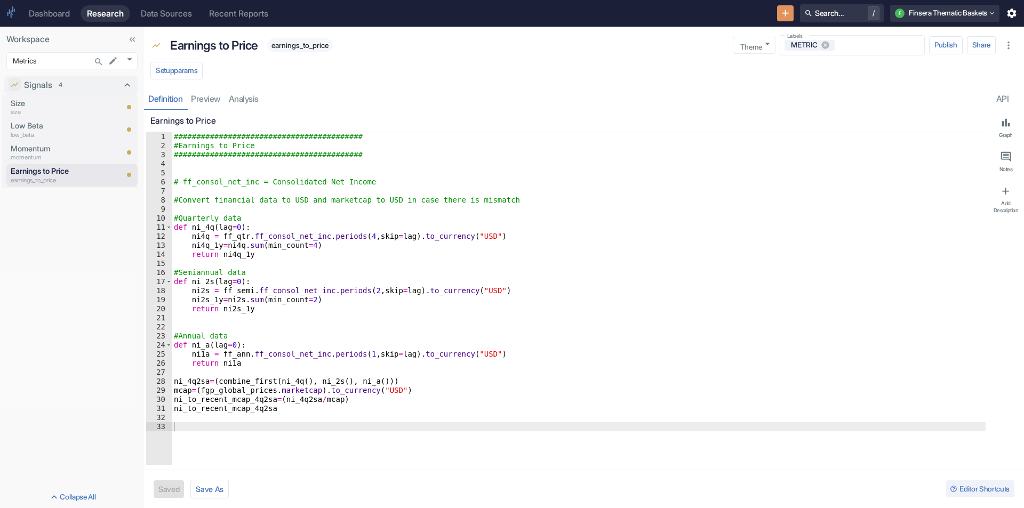
type textarea "x"
click at [127, 57] on body "Dashboard Research Data Sources Recent Reports Search... / F Finsera Thematic B…" at bounding box center [512, 254] width 1024 height 508
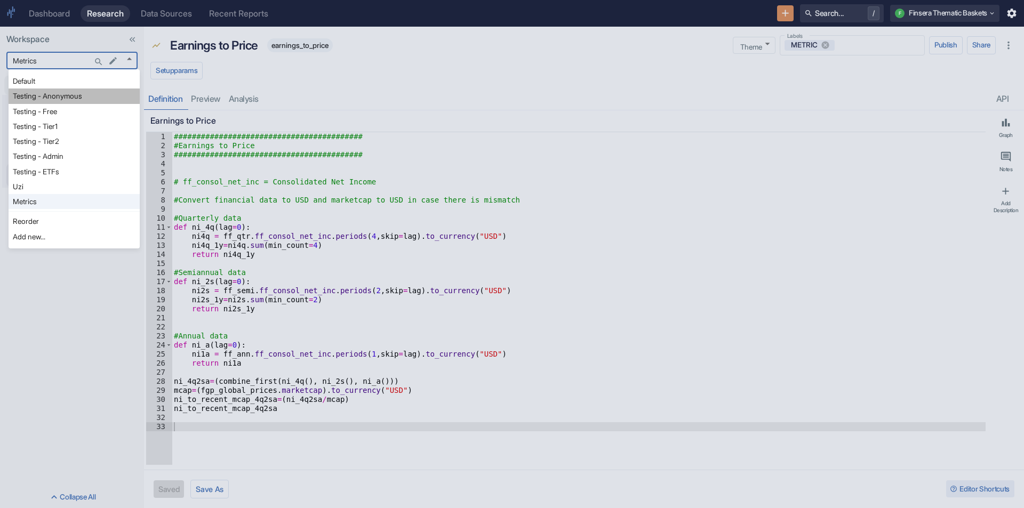
click at [70, 98] on li "Testing - Anonymous" at bounding box center [74, 95] width 131 height 15
type input "1126"
type textarea "x"
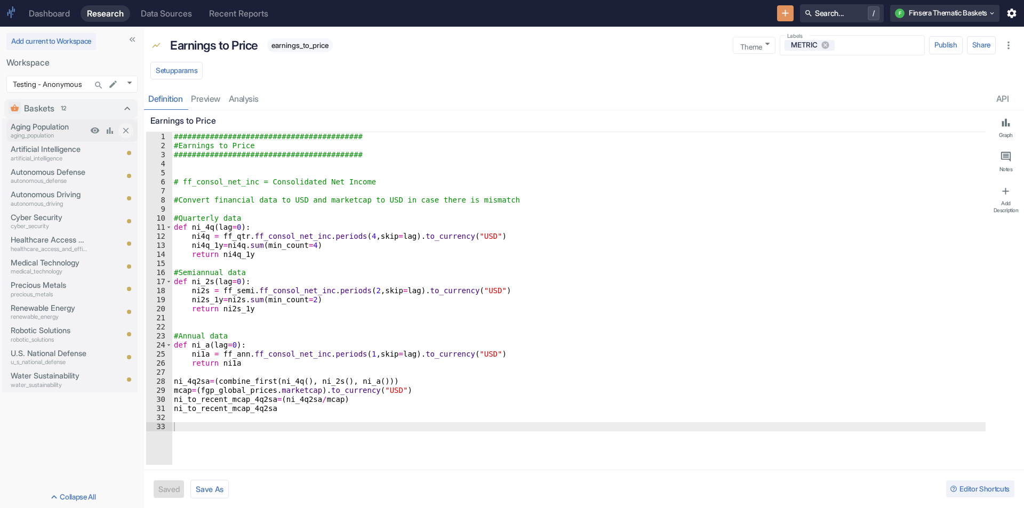
click at [54, 127] on p "Aging Population" at bounding box center [49, 127] width 77 height 12
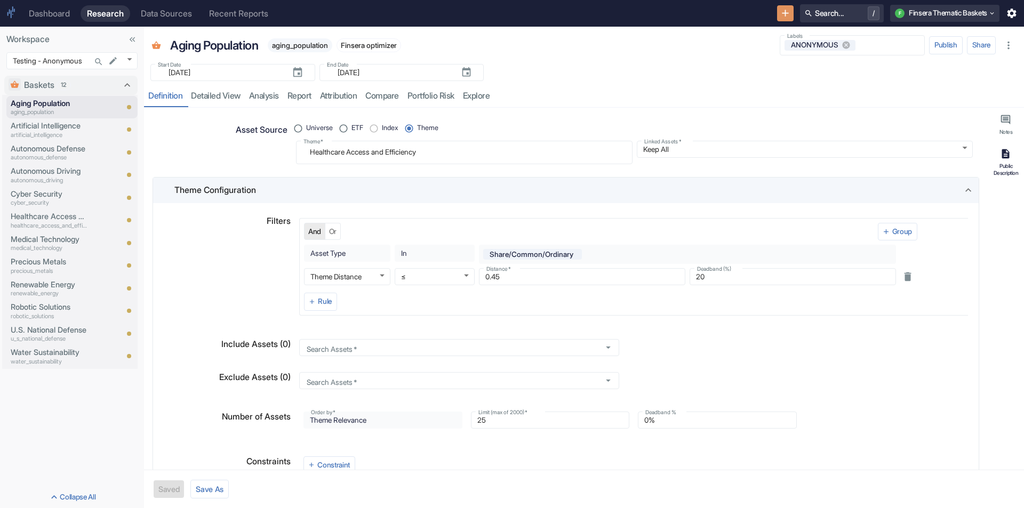
click at [1005, 167] on div "Public Description" at bounding box center [1006, 169] width 28 height 13
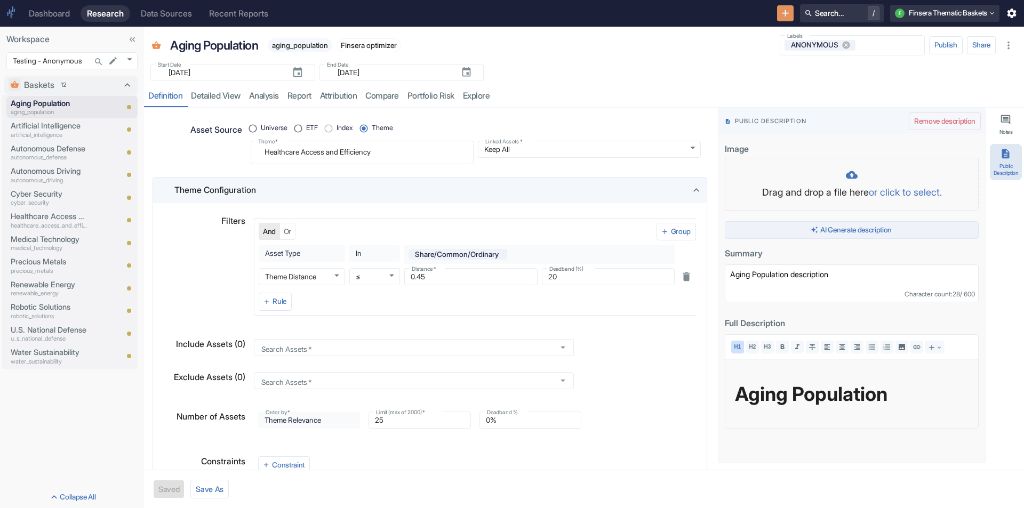
click at [856, 230] on button "AI Generate description" at bounding box center [851, 230] width 254 height 18
type textarea "x"
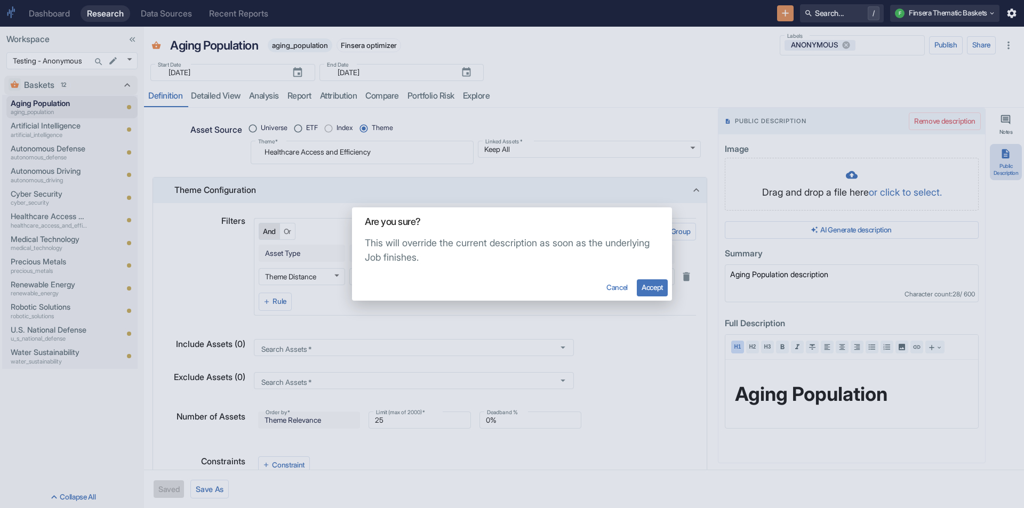
click at [647, 287] on button "Accept" at bounding box center [652, 287] width 31 height 17
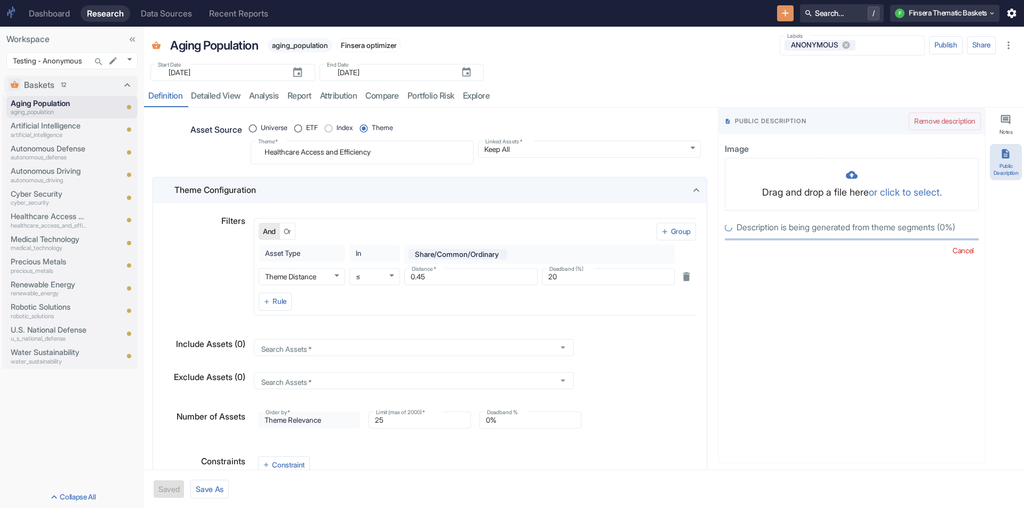
radio input "true"
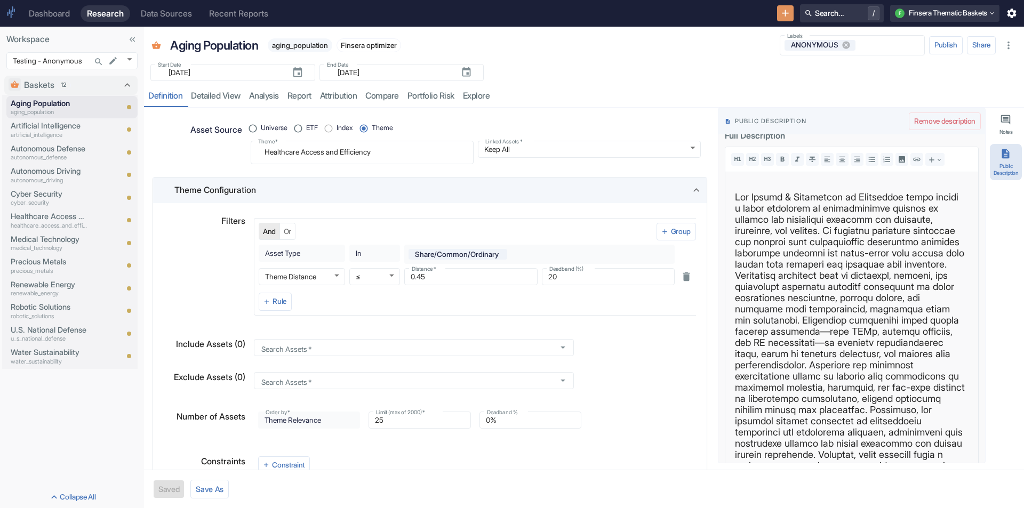
scroll to position [213, 0]
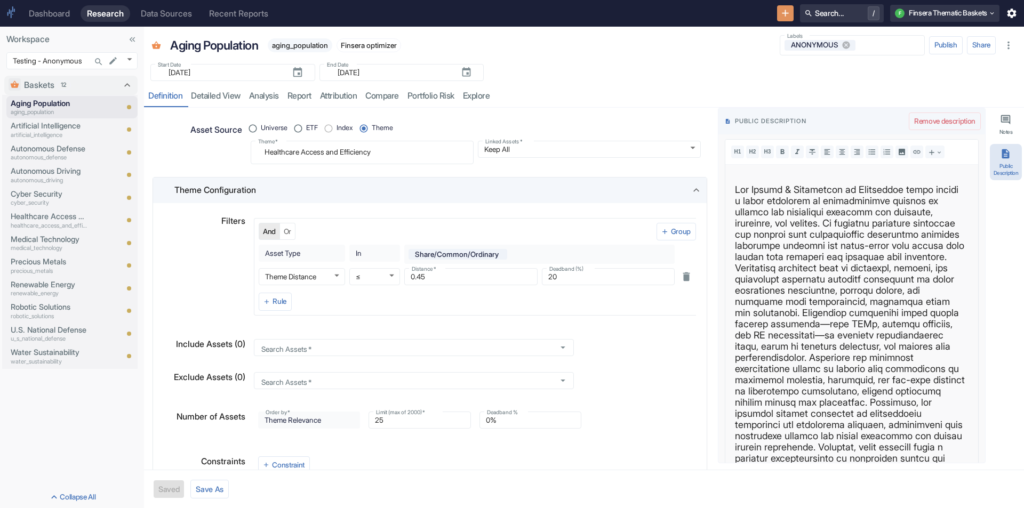
click at [784, 323] on p at bounding box center [851, 329] width 233 height 291
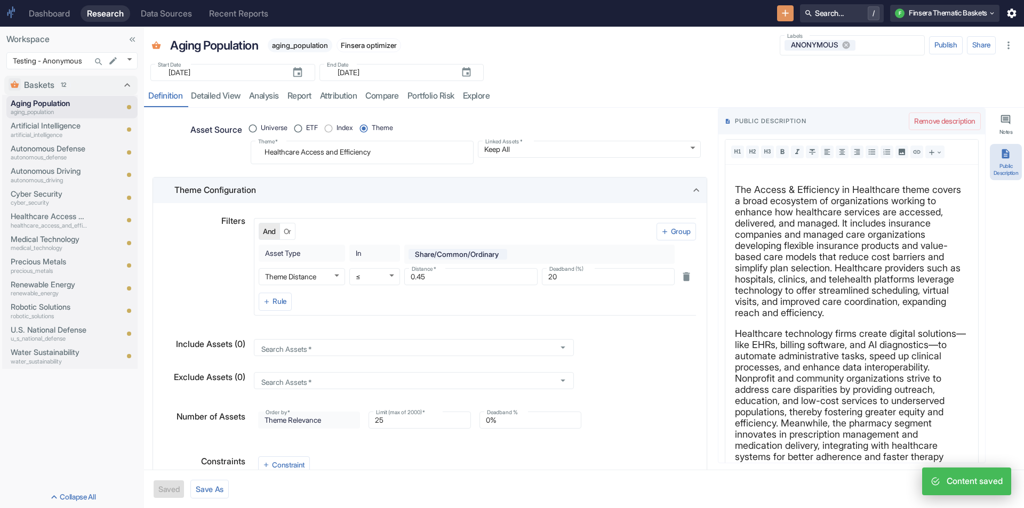
type textarea "x"
click at [826, 87] on div "resource tabs" at bounding box center [755, 96] width 523 height 22
click at [57, 425] on div "Baskets 12 Aging Population aging_population Artificial Intelligence artificial…" at bounding box center [72, 278] width 144 height 415
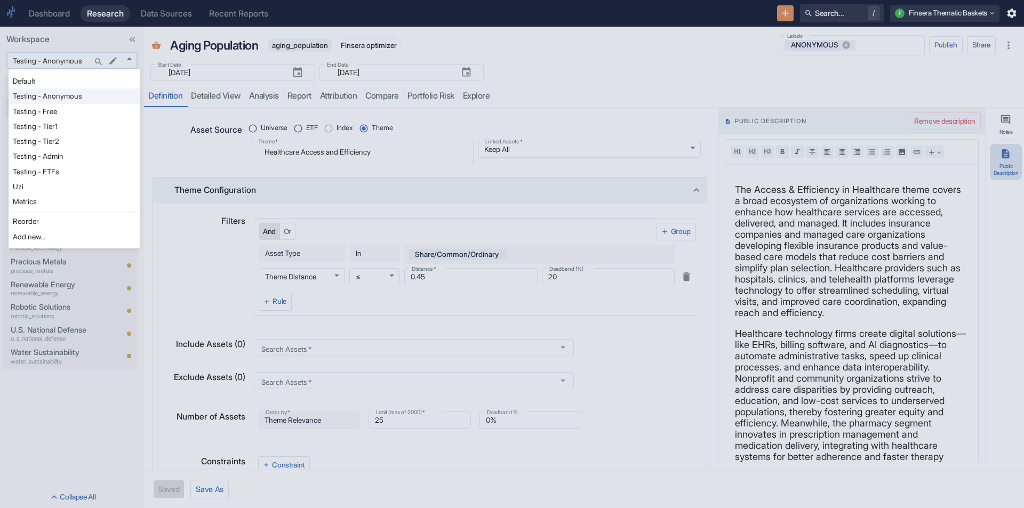
click at [130, 62] on body "Dashboard Research Data Sources Recent Reports Search... / F Finsera Thematic B…" at bounding box center [512, 254] width 1024 height 508
click at [51, 205] on li "Metrics" at bounding box center [74, 201] width 131 height 15
type input "1155"
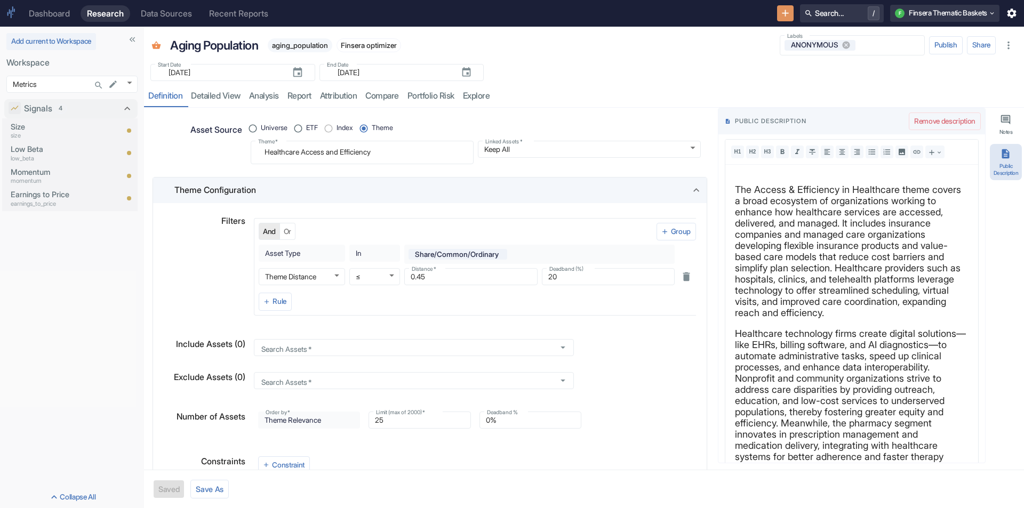
type textarea "x"
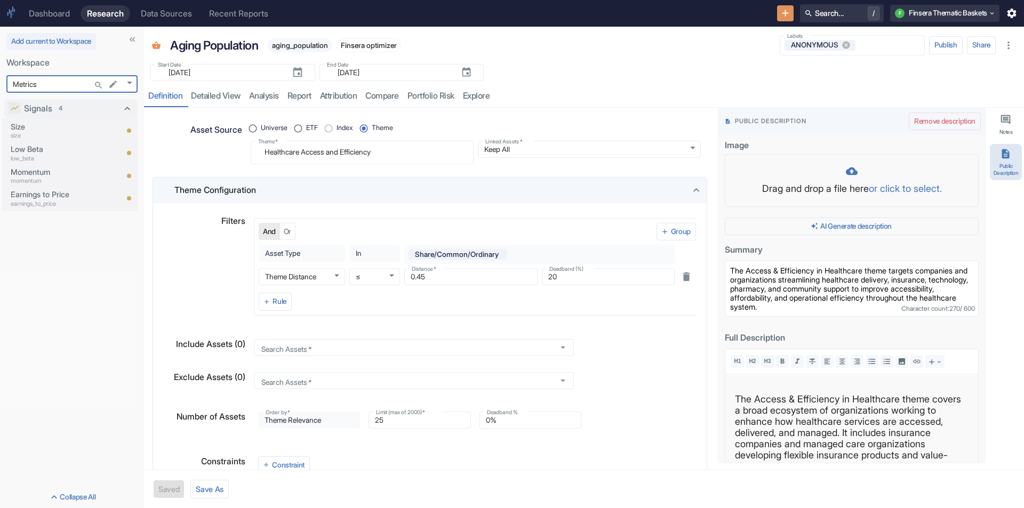
scroll to position [0, 0]
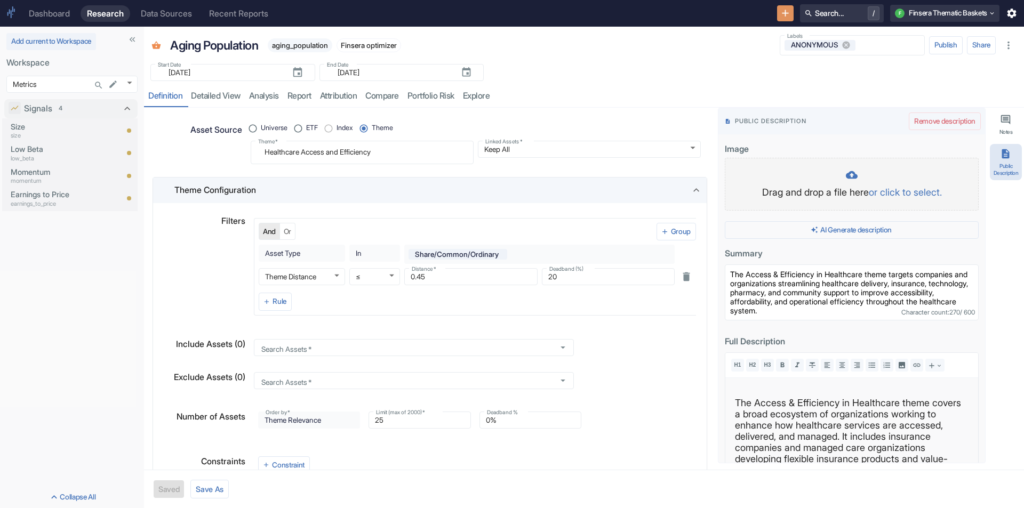
click at [911, 192] on p "or click to select." at bounding box center [904, 192] width 73 height 14
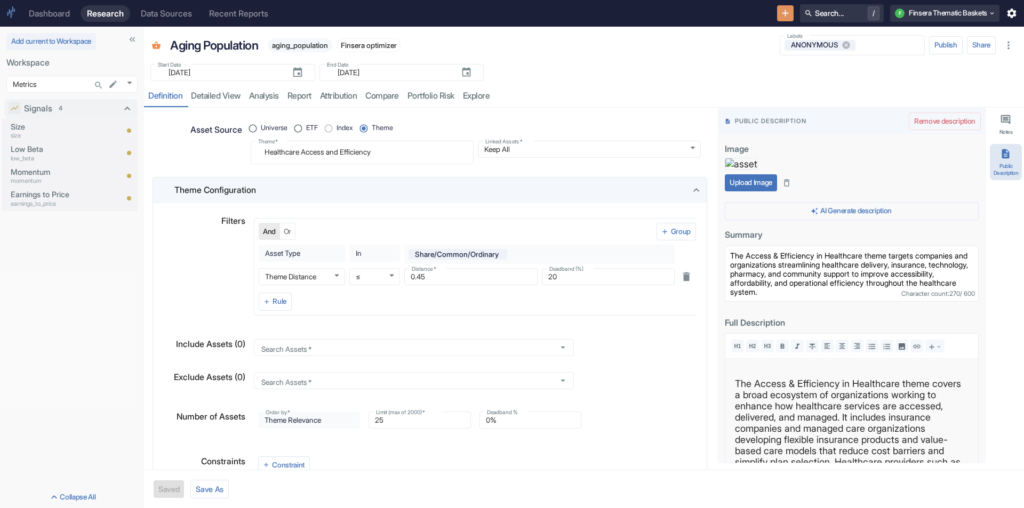
click at [608, 43] on div "Aging Population aging_population [DEMOGRAPHIC_DATA] optimizer" at bounding box center [465, 46] width 601 height 24
click at [749, 191] on button "Upload Image" at bounding box center [750, 182] width 52 height 17
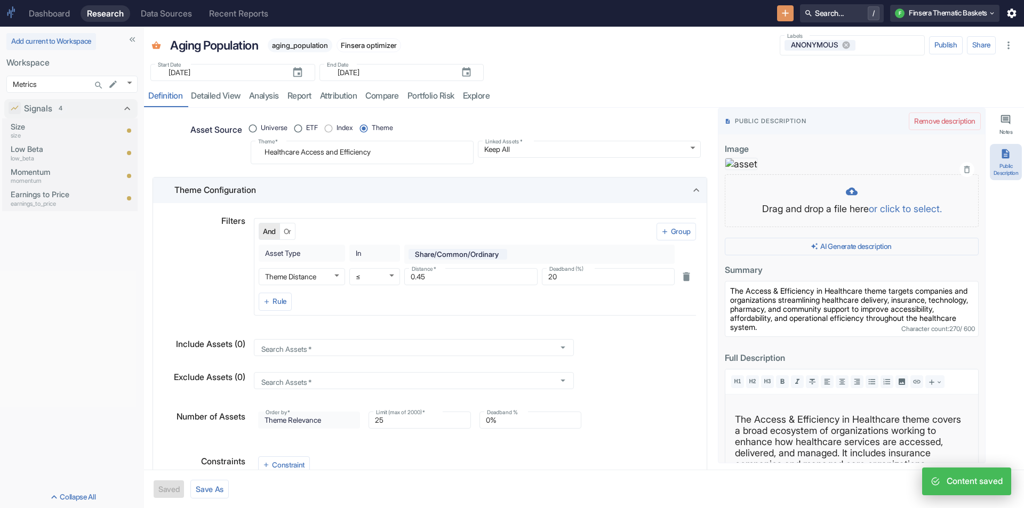
click at [624, 75] on div "Start Date ​ [DATE] Start Date End Date ​ [DATE] End Date" at bounding box center [584, 69] width 880 height 23
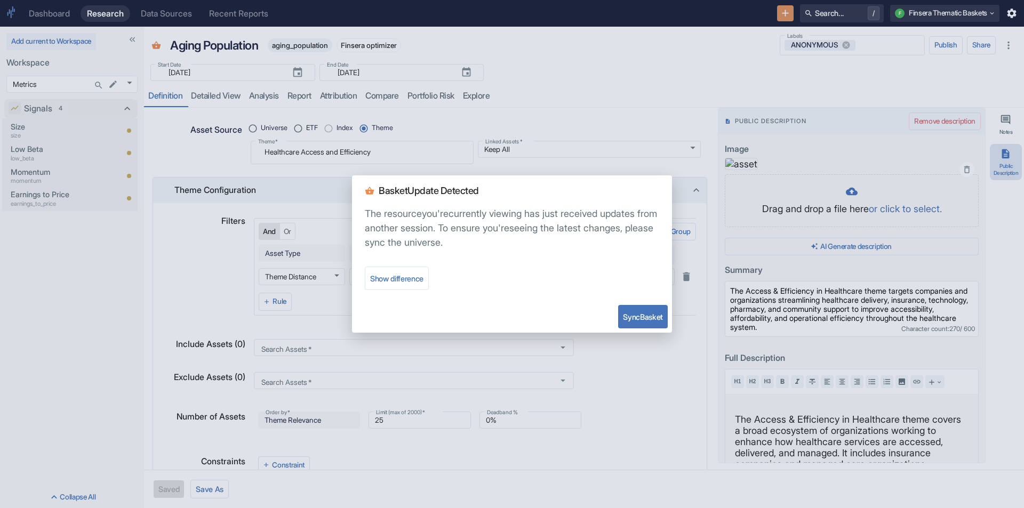
type textarea "x"
click at [637, 317] on button "Sync Basket" at bounding box center [643, 316] width 50 height 23
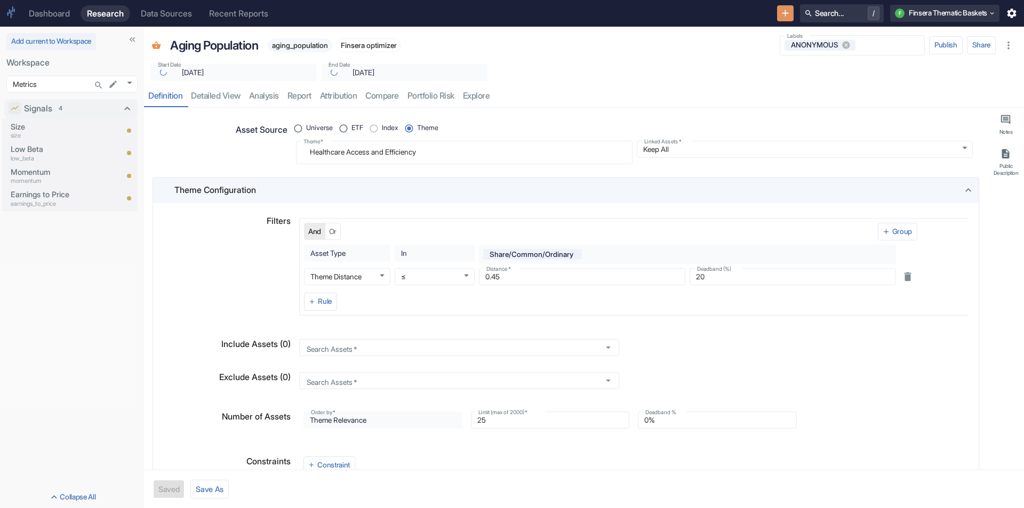
type textarea "x"
click at [130, 80] on body "Dashboard Research Data Sources Recent Reports Search... / F Finsera Thematic B…" at bounding box center [512, 254] width 1024 height 508
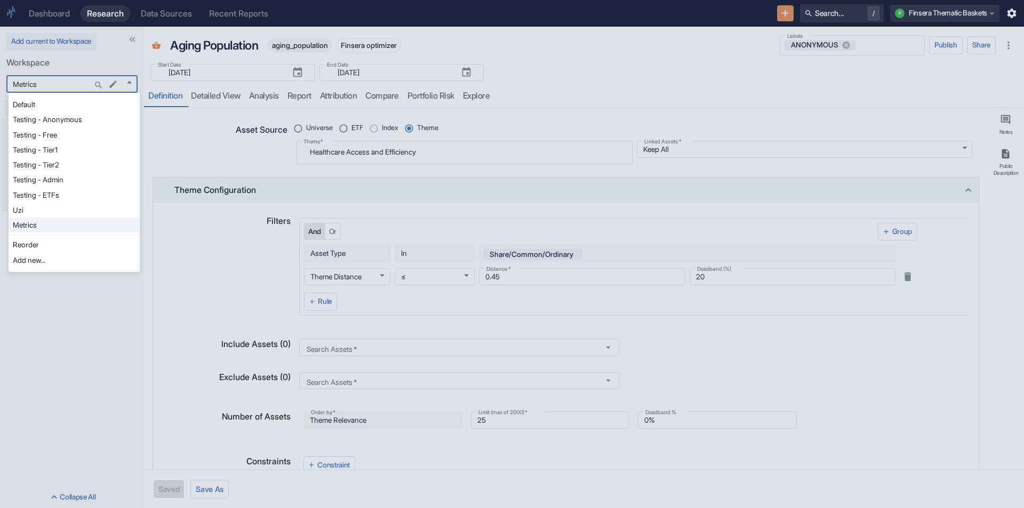
click at [59, 115] on li "Testing - Anonymous" at bounding box center [74, 119] width 131 height 15
type input "1126"
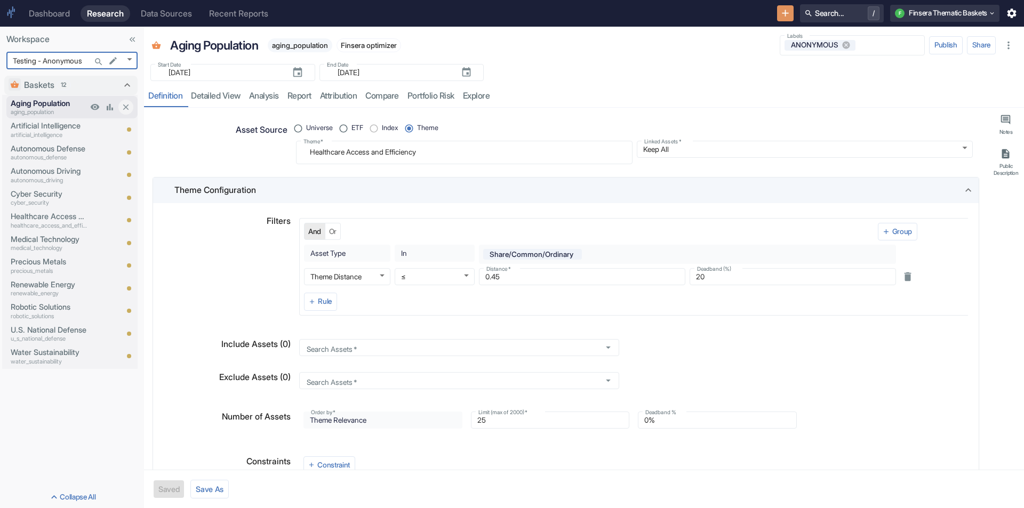
click at [60, 108] on p "aging_population" at bounding box center [49, 112] width 77 height 9
type textarea "x"
click at [49, 219] on p "Healthcare Access and Efficiency" at bounding box center [49, 217] width 77 height 12
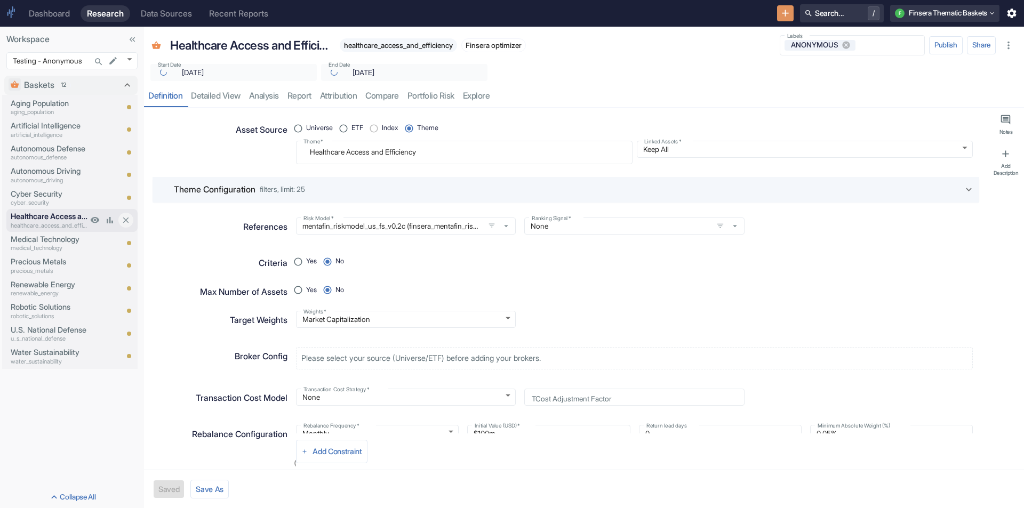
type textarea "x"
click at [51, 112] on p "aging_population" at bounding box center [49, 112] width 77 height 9
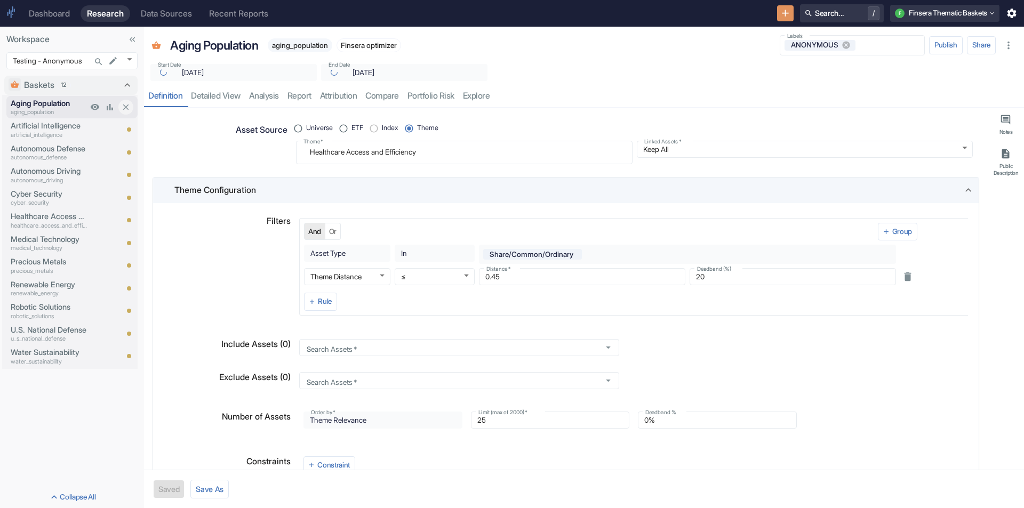
type textarea "x"
click at [208, 49] on p "Aging Population" at bounding box center [214, 45] width 88 height 18
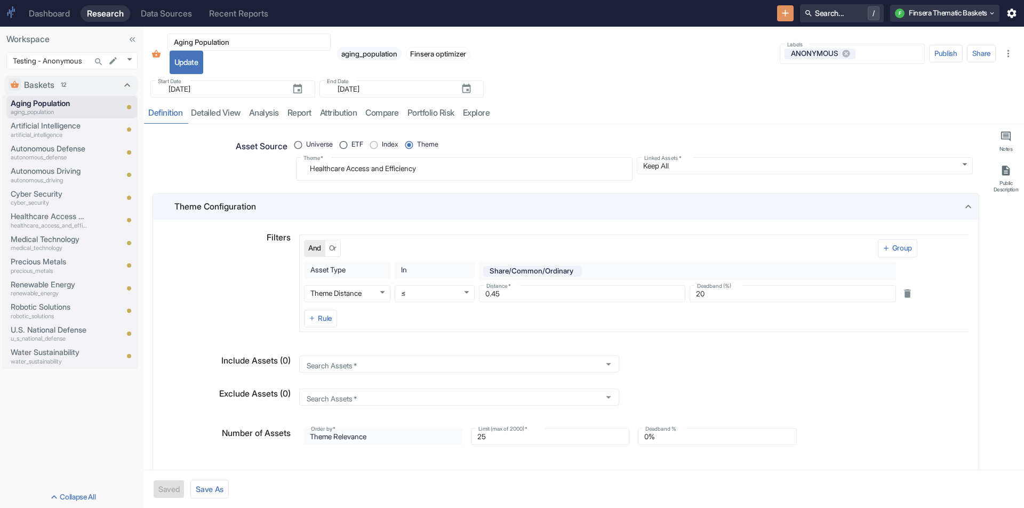
click at [208, 49] on div "Aging Population ​" at bounding box center [248, 42] width 163 height 17
click at [44, 128] on p "Artificial Intelligence" at bounding box center [49, 126] width 77 height 12
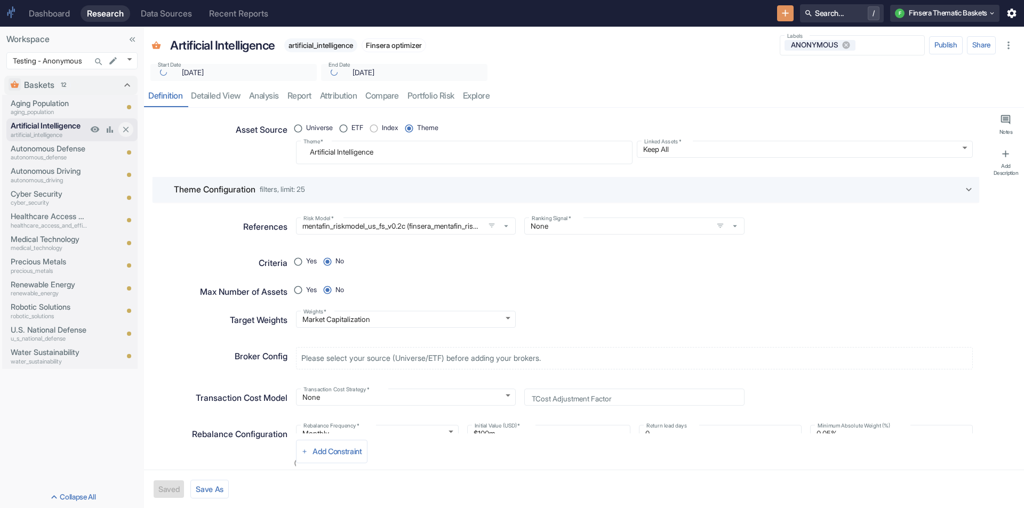
type textarea "x"
click at [44, 146] on p "Autonomous Defense" at bounding box center [49, 149] width 77 height 12
type textarea "x"
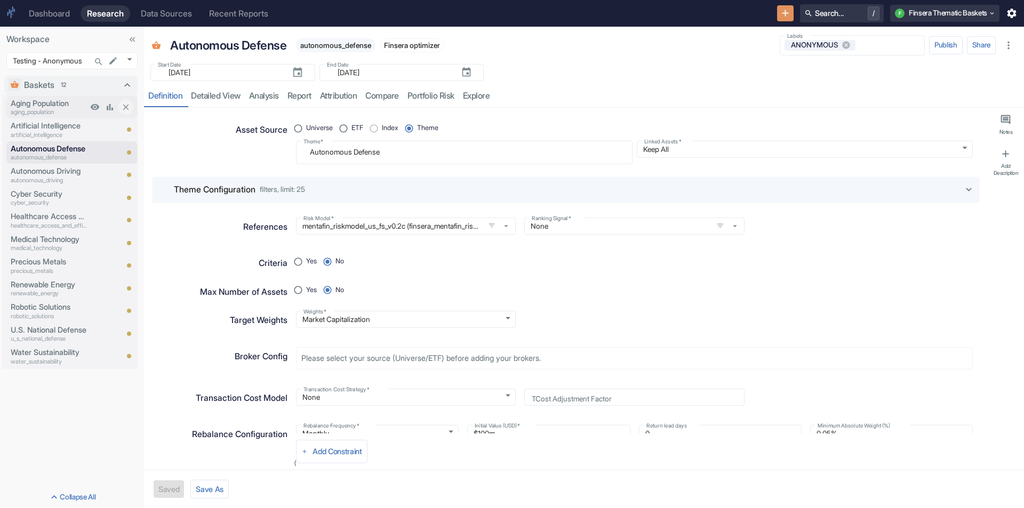
click at [61, 114] on p "aging_population" at bounding box center [49, 112] width 77 height 9
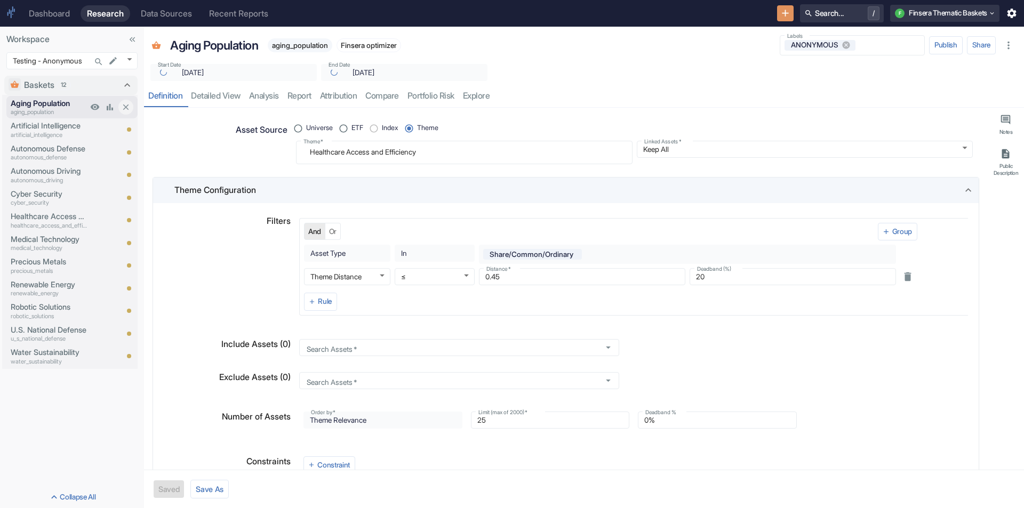
type textarea "x"
drag, startPoint x: 469, startPoint y: 152, endPoint x: 195, endPoint y: 135, distance: 274.5
click at [195, 136] on div "Asset Source Universe ETF Index Theme Theme   * Healthcare Access and Efficienc…" at bounding box center [561, 138] width 822 height 52
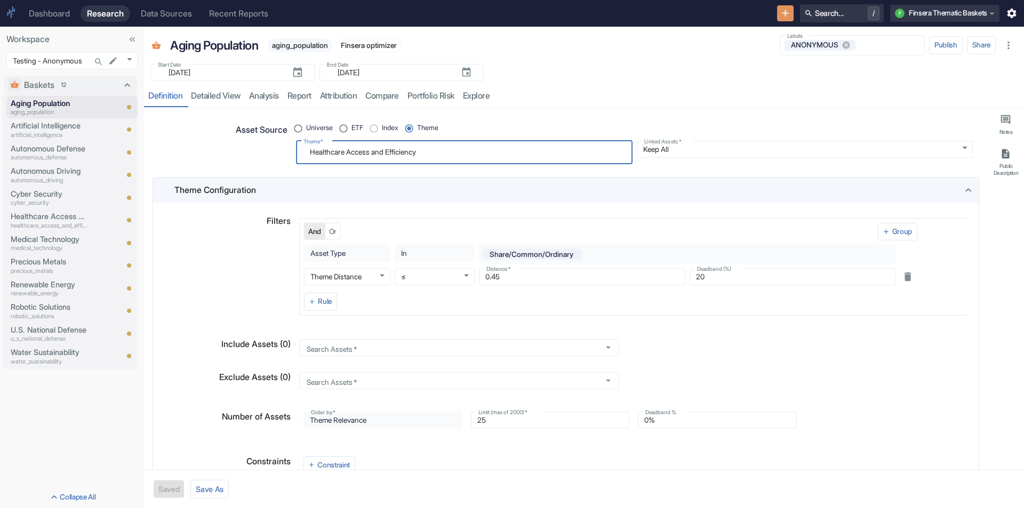
paste textarea "Aging US Population with a focus on senior care facilities, home health service…"
radio input "true"
type textarea "Aging US Population with a focus on senior care facilities, home health service…"
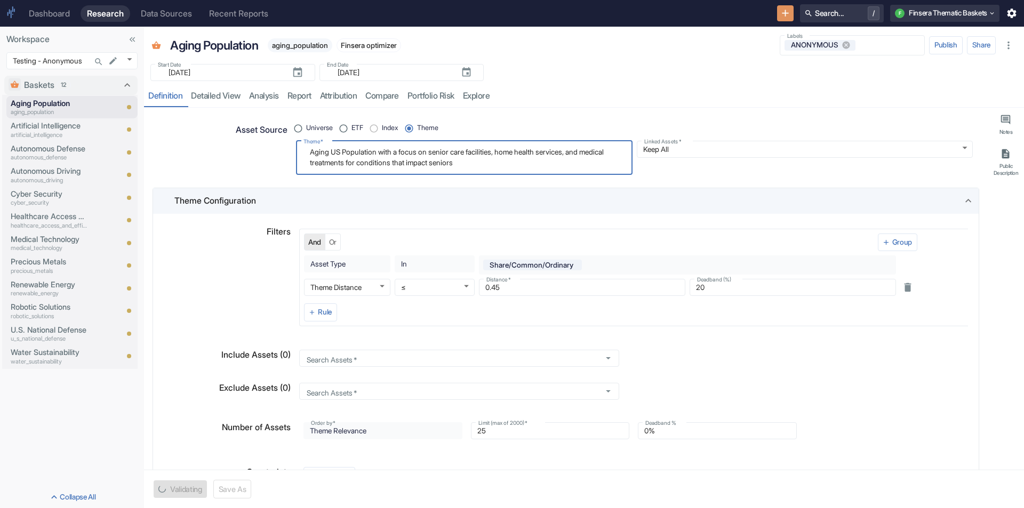
type textarea "x"
type textarea "Aging US Population with a focus on senior care facilities, home health service…"
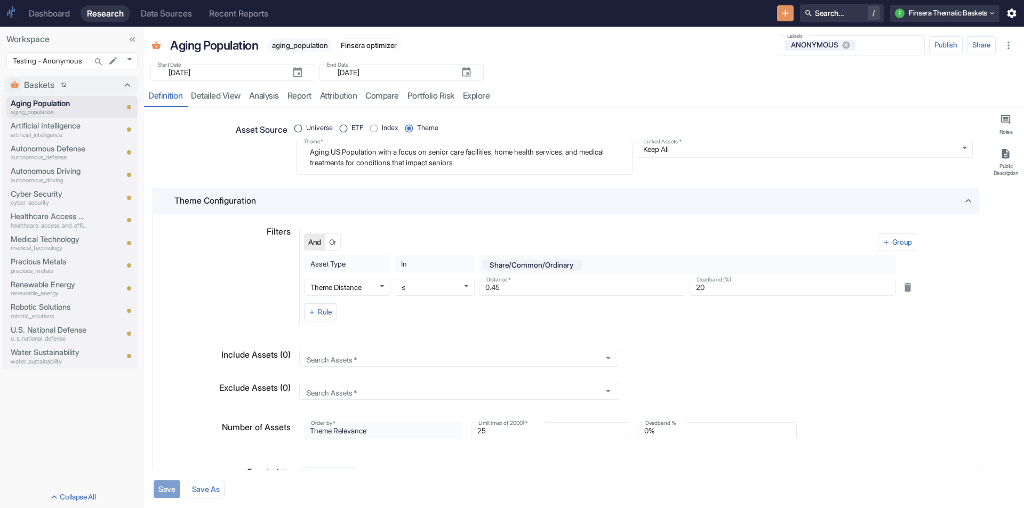
click at [168, 484] on button "Save" at bounding box center [167, 489] width 27 height 18
type textarea "x"
click at [470, 55] on div "Aging Population aging_population [DEMOGRAPHIC_DATA] optimizer" at bounding box center [465, 46] width 601 height 24
click at [41, 134] on p "artificial_intelligence" at bounding box center [49, 135] width 77 height 9
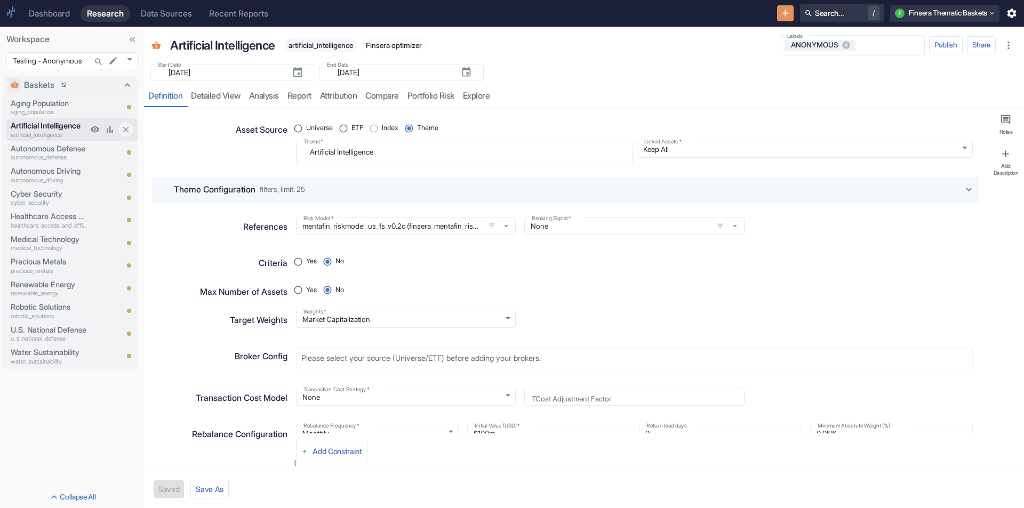
type textarea "x"
click at [46, 101] on p "Aging Population" at bounding box center [49, 104] width 77 height 12
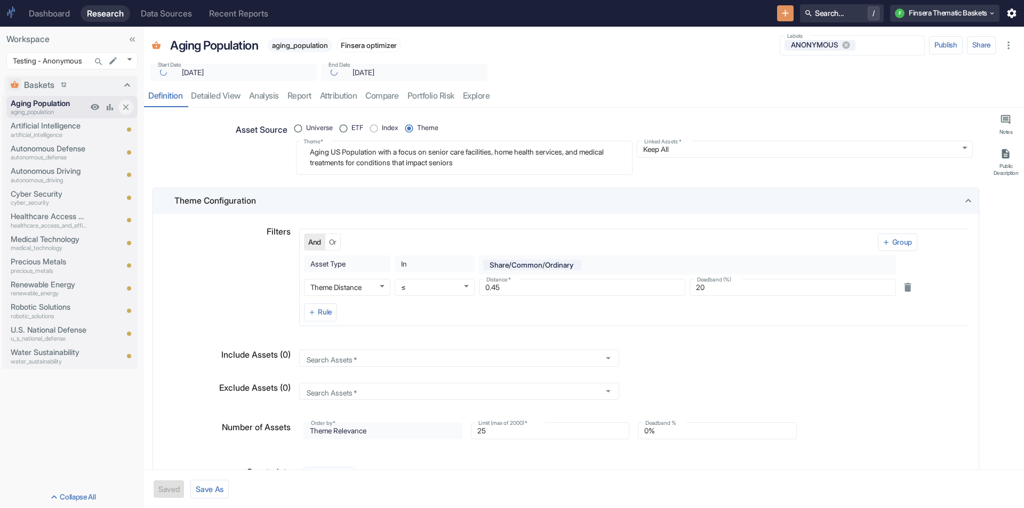
type textarea "x"
click at [132, 60] on body "Dashboard Research Data Sources Recent Reports Search... / F Finsera Thematic B…" at bounding box center [512, 254] width 1024 height 508
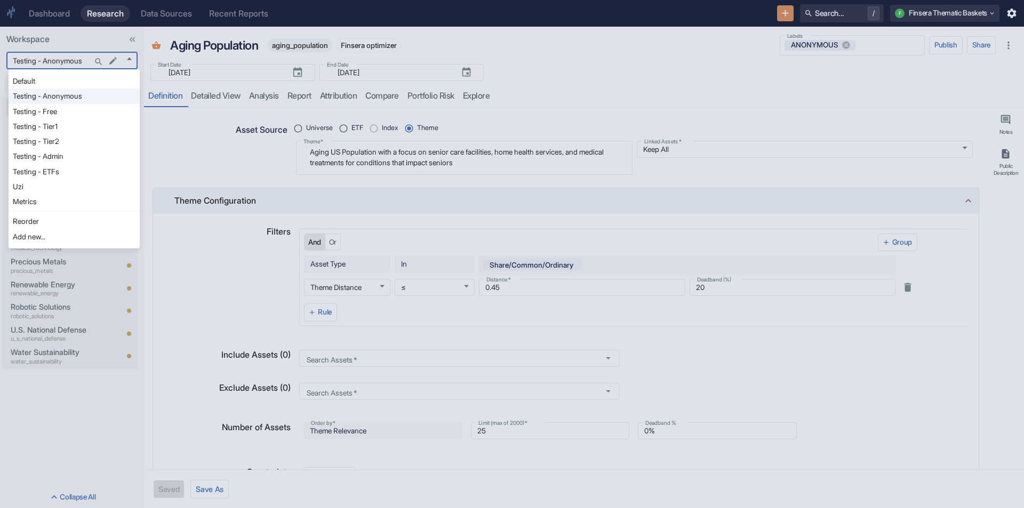
click at [53, 184] on li "Uzi" at bounding box center [74, 186] width 131 height 15
type input "1153"
type textarea "x"
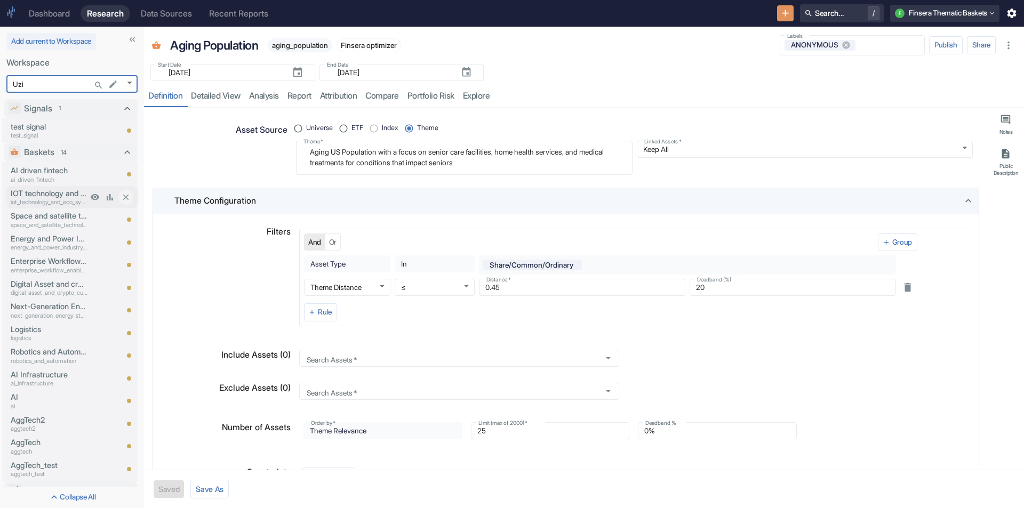
click at [49, 191] on p "IOT technology and eco system" at bounding box center [49, 194] width 77 height 12
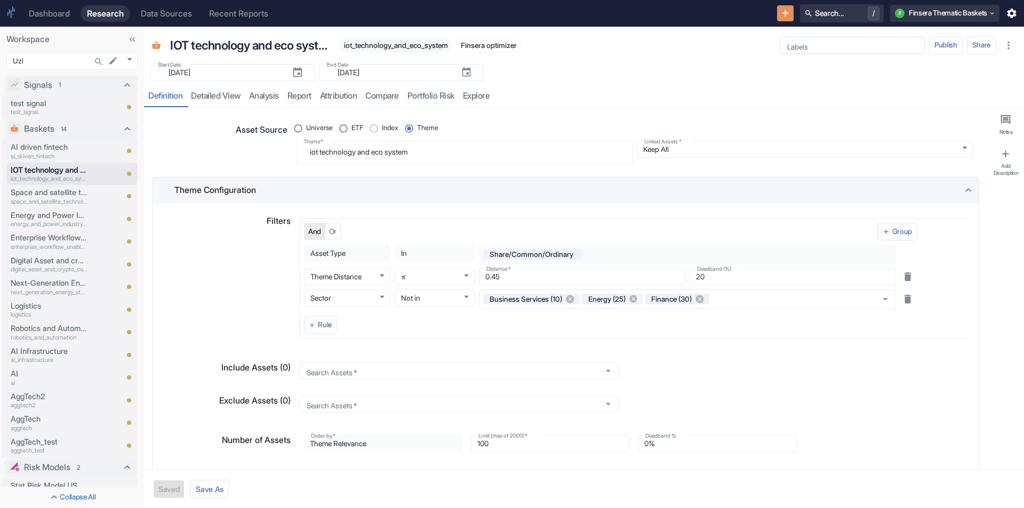
click at [820, 48] on input "Labels" at bounding box center [851, 46] width 137 height 10
click at [820, 68] on li "ANONYMOUS" at bounding box center [851, 66] width 145 height 17
click at [658, 68] on div "Start Date ​ [DATE] Start Date End Date ​ [DATE] End Date" at bounding box center [584, 69] width 880 height 23
type textarea "x"
click at [46, 280] on p "Next-Generation Energy Storage and Electrification Technologies" at bounding box center [49, 283] width 77 height 12
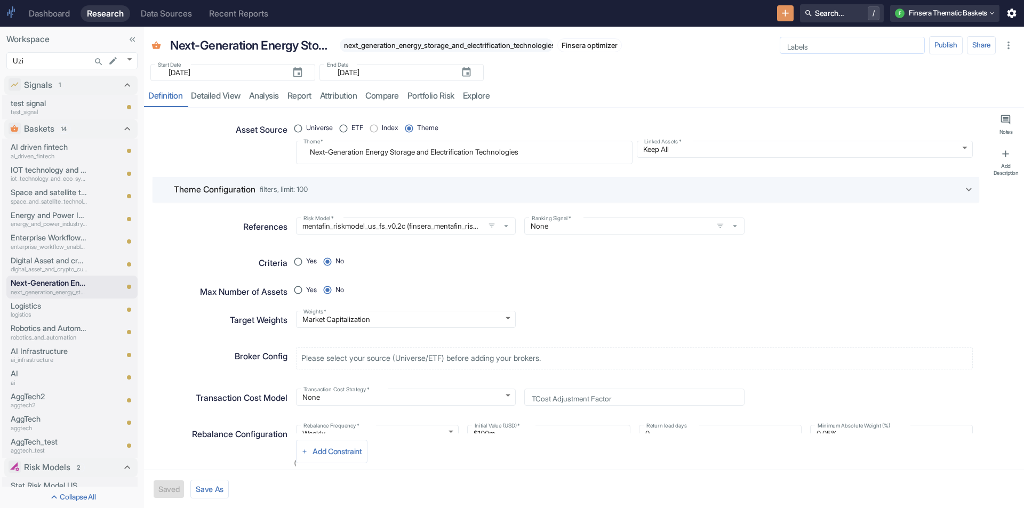
click at [815, 50] on input "Labels" at bounding box center [851, 46] width 137 height 10
click at [817, 70] on li "ANONYMOUS" at bounding box center [851, 66] width 145 height 17
type textarea "x"
click at [44, 197] on p "space_and_satellite_technology" at bounding box center [49, 201] width 77 height 9
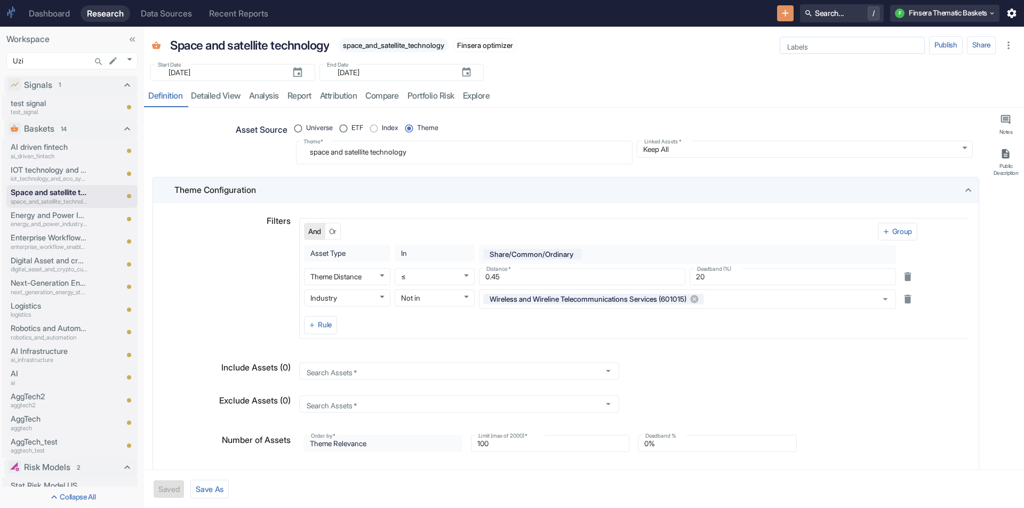
click at [801, 50] on input "Labels" at bounding box center [851, 46] width 137 height 10
click at [809, 70] on li "ANONYMOUS" at bounding box center [851, 66] width 145 height 17
click at [703, 68] on div "Start Date ​ [DATE] Start Date End Date ​ [DATE] End Date" at bounding box center [584, 69] width 880 height 23
click at [130, 58] on body "Dashboard Research Data Sources Recent Reports Search... / F Finsera Thematic B…" at bounding box center [512, 254] width 1024 height 508
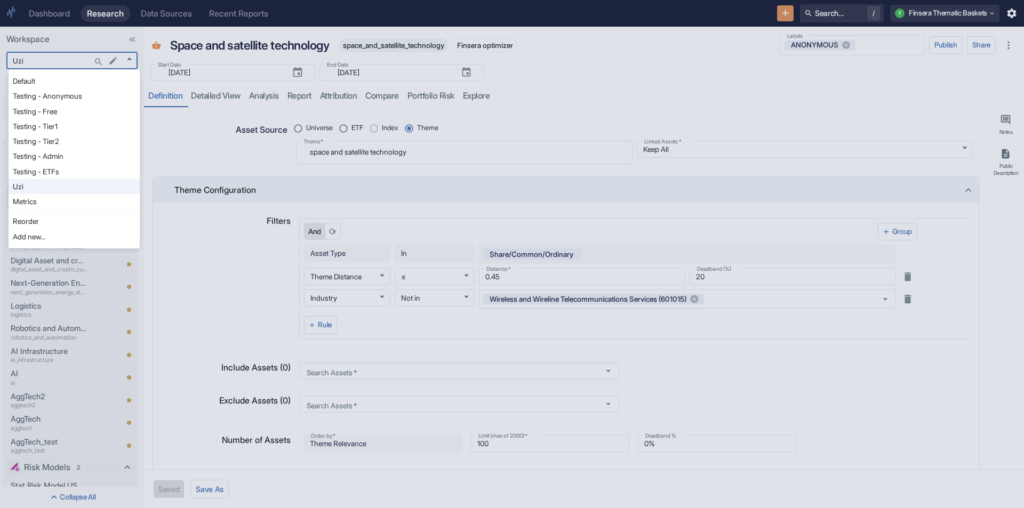
click at [438, 20] on div at bounding box center [512, 254] width 1024 height 508
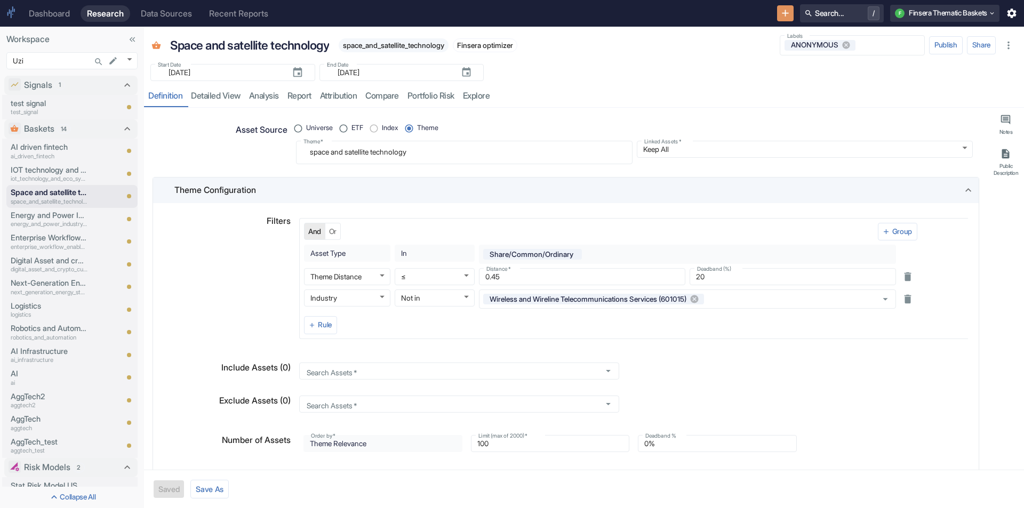
type textarea "x"
